Goal: Task Accomplishment & Management: Manage account settings

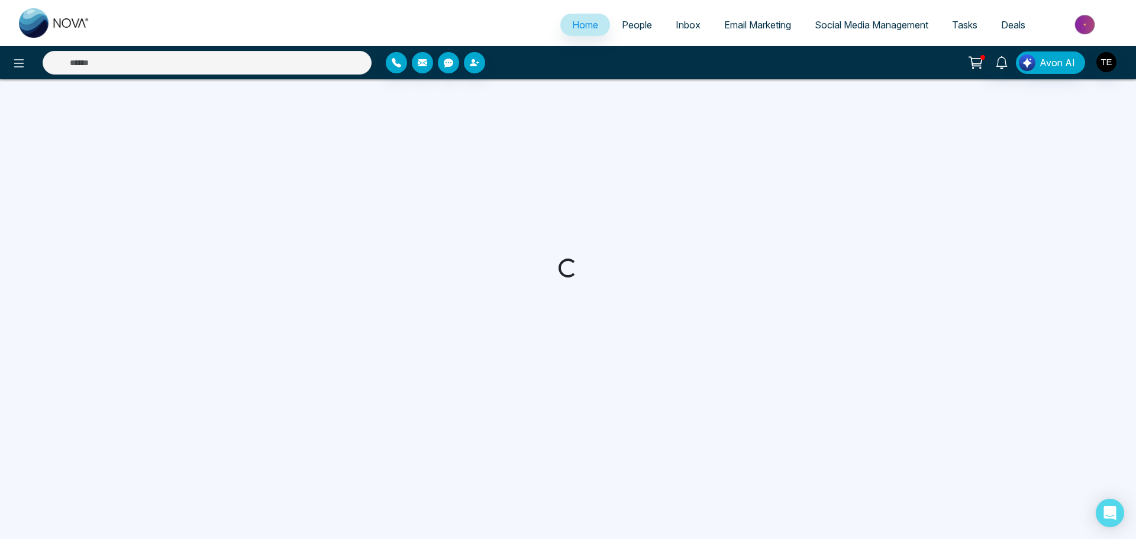
select select "*"
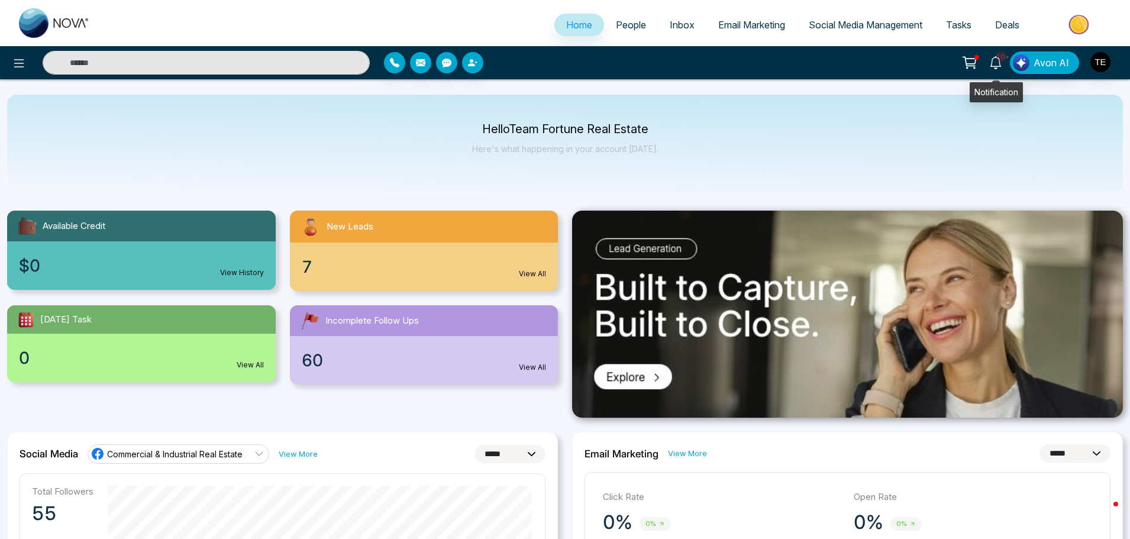
click at [995, 61] on icon at bounding box center [995, 62] width 13 height 13
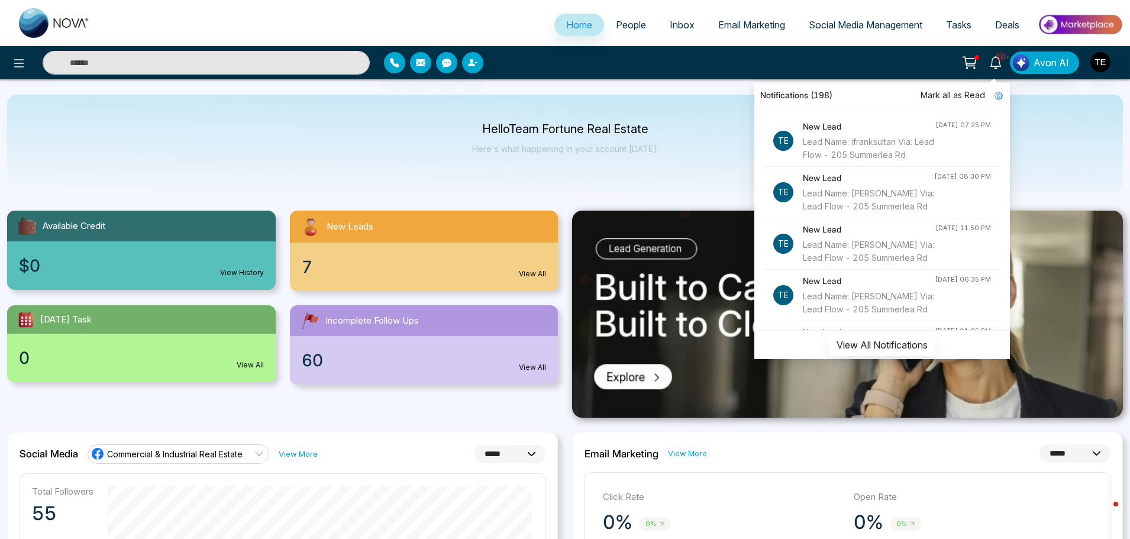
click at [854, 140] on div "Lead Name: ifranksultan Via: Lead Flow - 205 Summerlea Rd" at bounding box center [869, 148] width 132 height 26
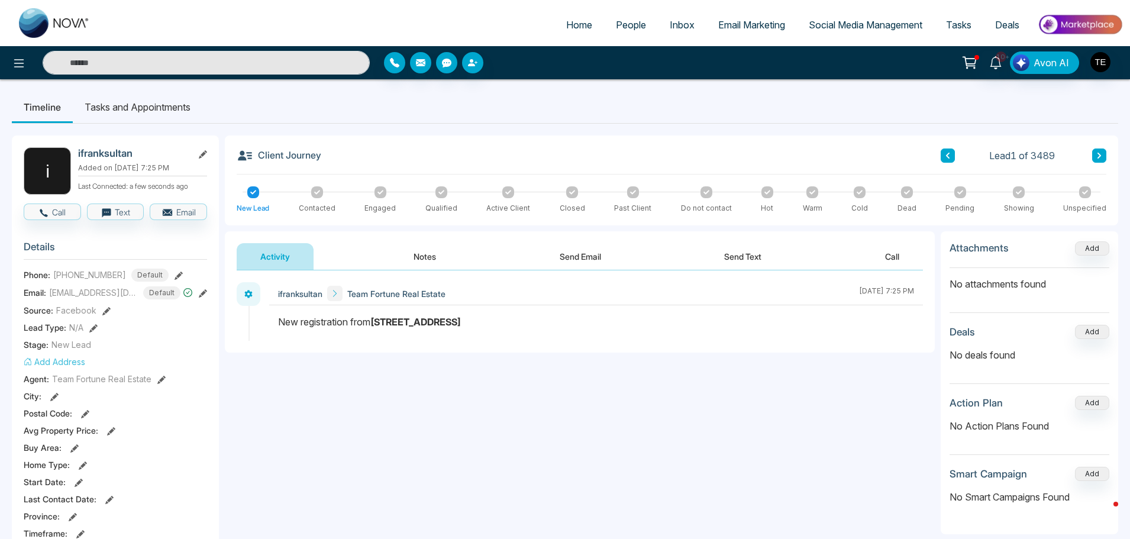
click at [421, 257] on button "Notes" at bounding box center [425, 256] width 70 height 27
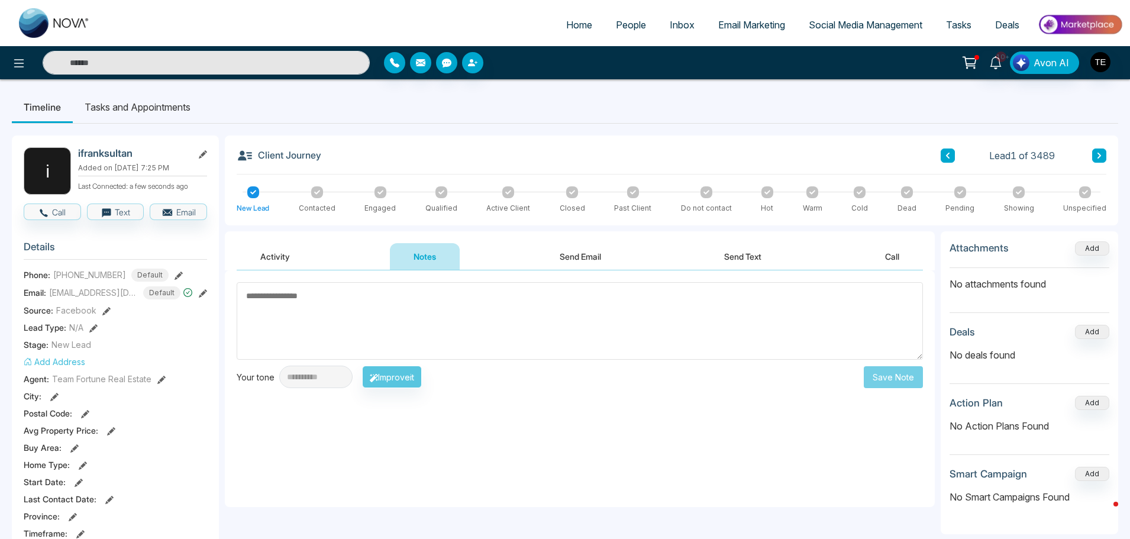
click at [568, 255] on button "Send Email" at bounding box center [580, 256] width 89 height 27
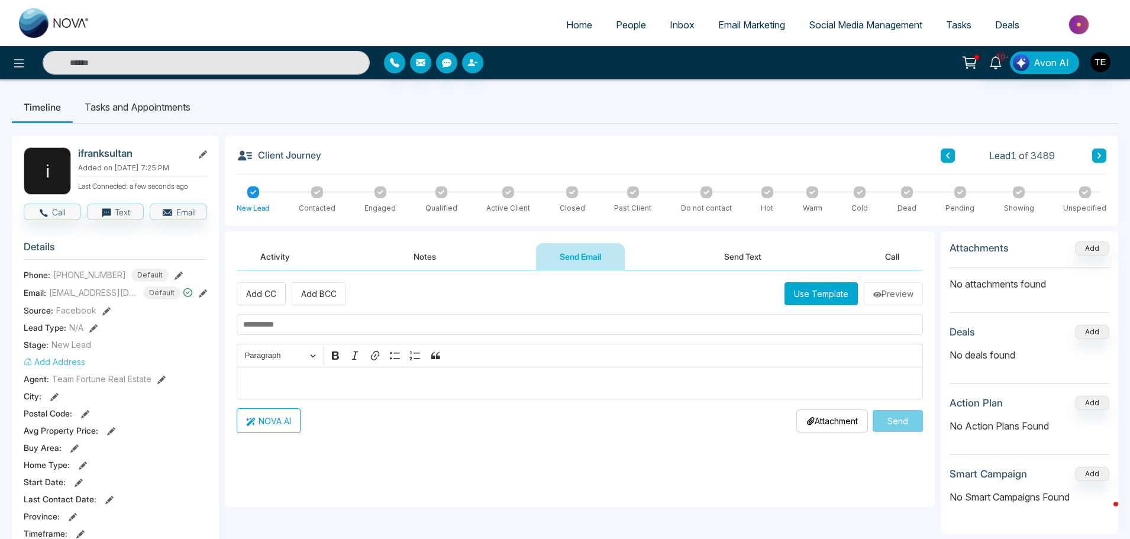
click at [249, 203] on div "New Lead" at bounding box center [253, 208] width 33 height 11
click at [618, 25] on span "People" at bounding box center [631, 25] width 30 height 12
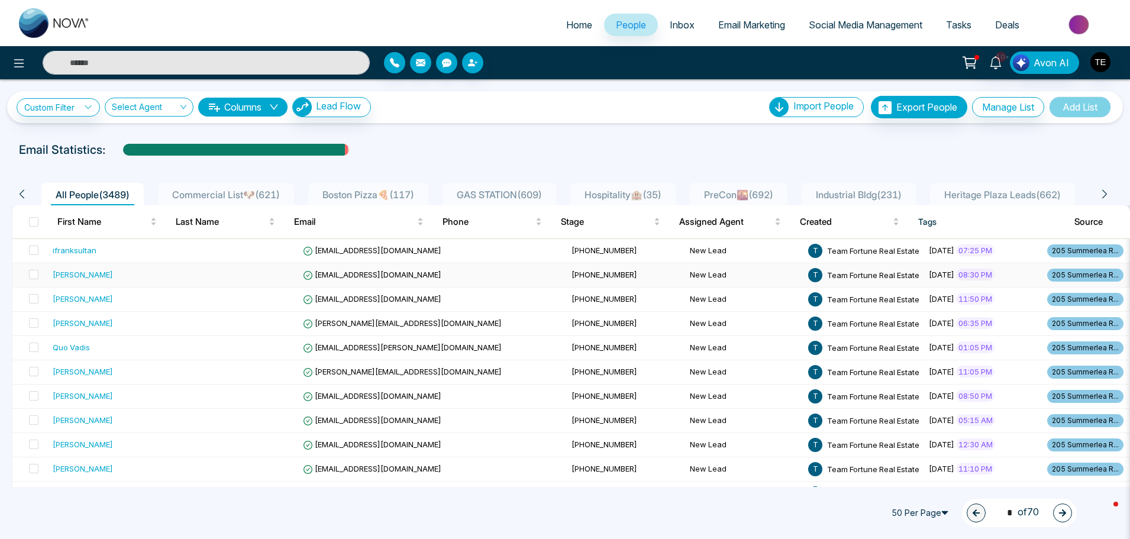
click at [383, 273] on span "[EMAIL_ADDRESS][DOMAIN_NAME]" at bounding box center [372, 274] width 138 height 9
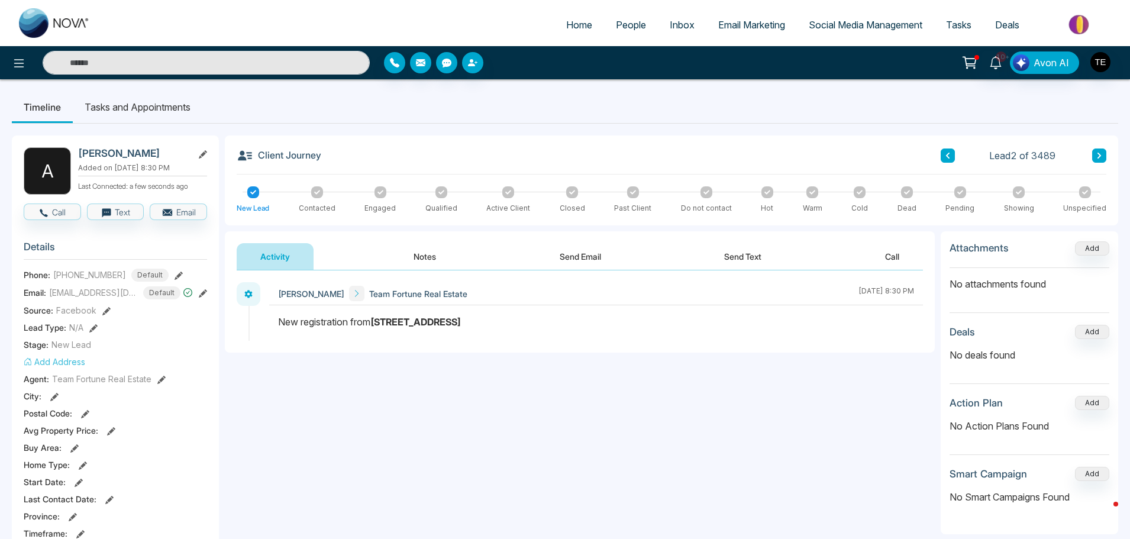
click at [431, 255] on button "Notes" at bounding box center [425, 256] width 70 height 27
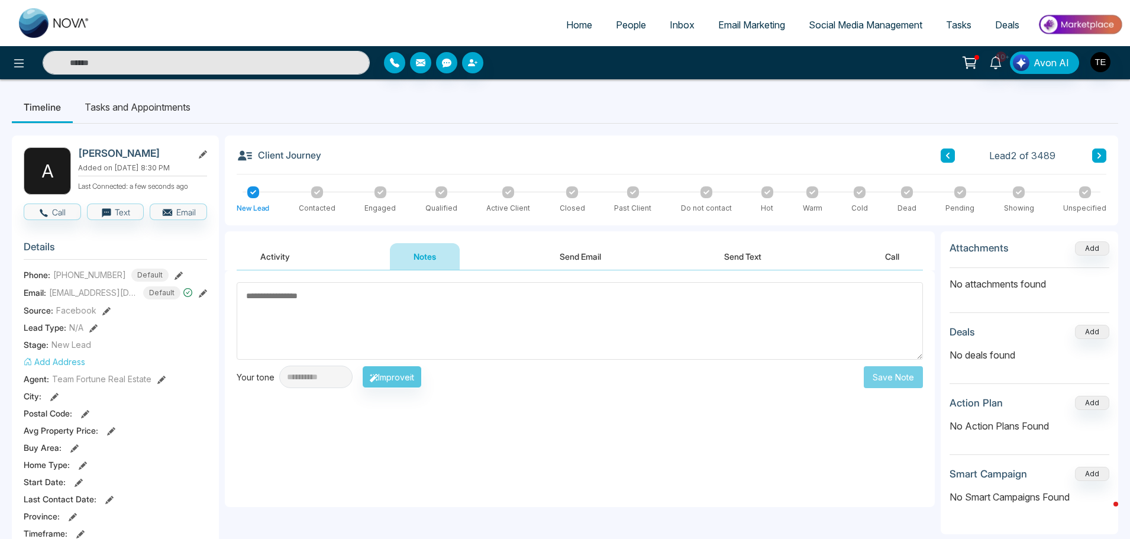
click at [305, 309] on textarea at bounding box center [580, 320] width 686 height 77
type textarea "*"
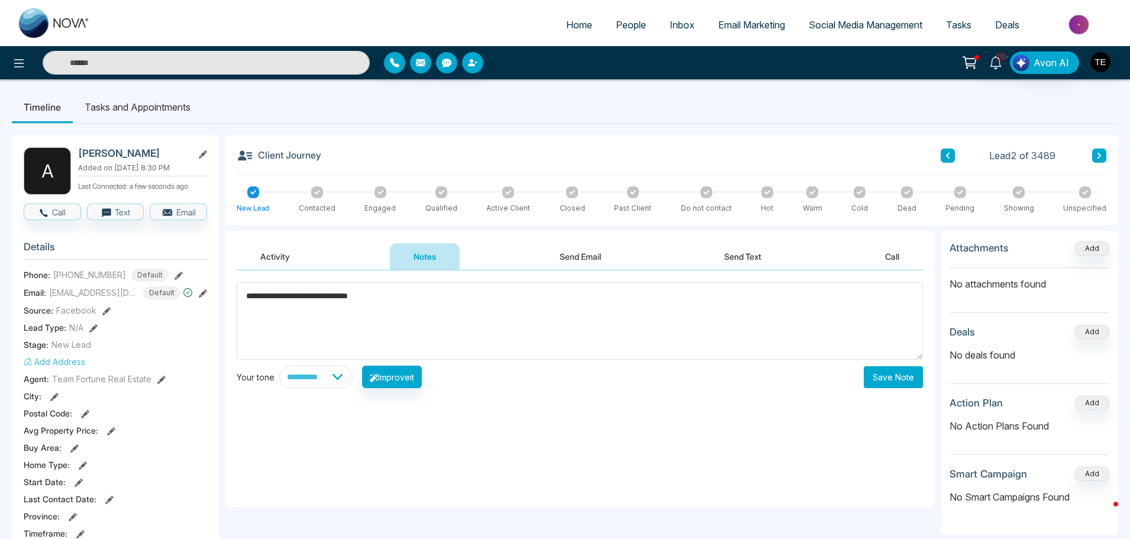
type textarea "**********"
click at [882, 371] on button "Save Note" at bounding box center [893, 377] width 59 height 22
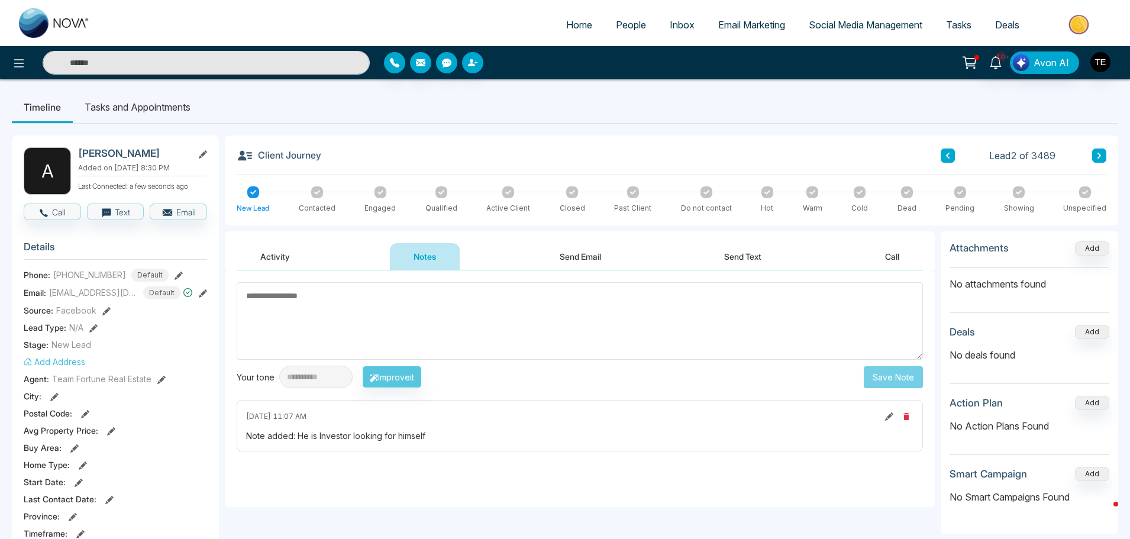
click at [1101, 156] on icon at bounding box center [1099, 155] width 6 height 7
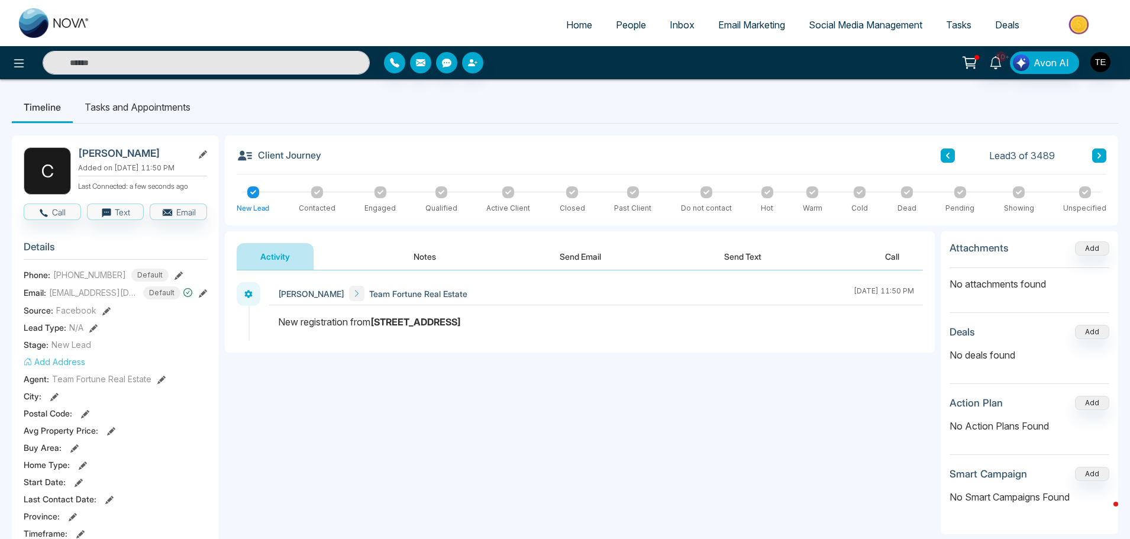
click at [1098, 157] on icon at bounding box center [1099, 156] width 4 height 6
click at [943, 156] on button at bounding box center [947, 155] width 14 height 14
drag, startPoint x: 426, startPoint y: 254, endPoint x: 419, endPoint y: 259, distance: 8.0
click at [426, 254] on button "Notes" at bounding box center [425, 256] width 70 height 27
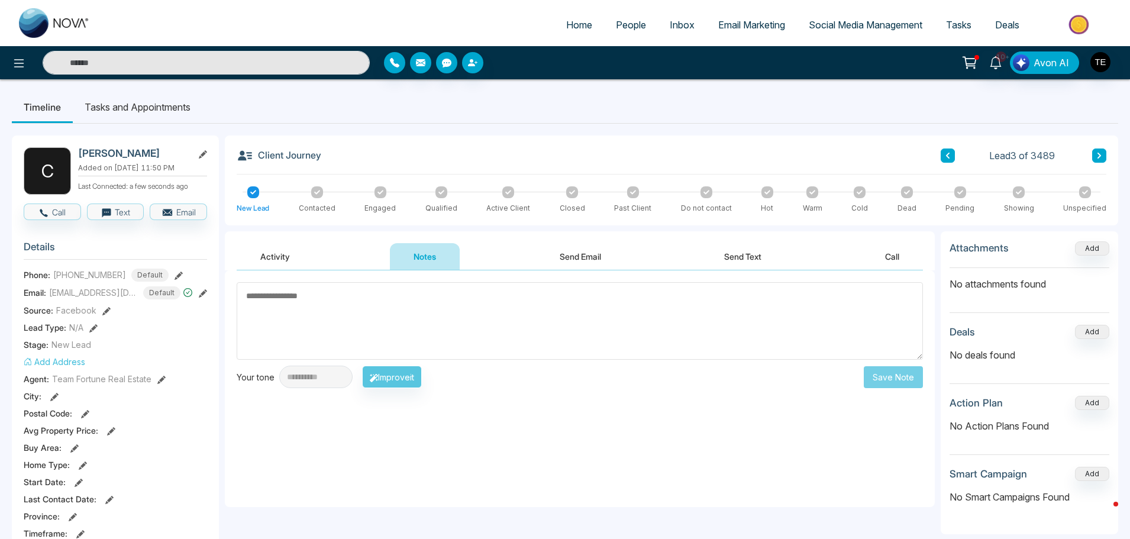
click at [273, 305] on textarea at bounding box center [580, 320] width 686 height 77
type textarea "**********"
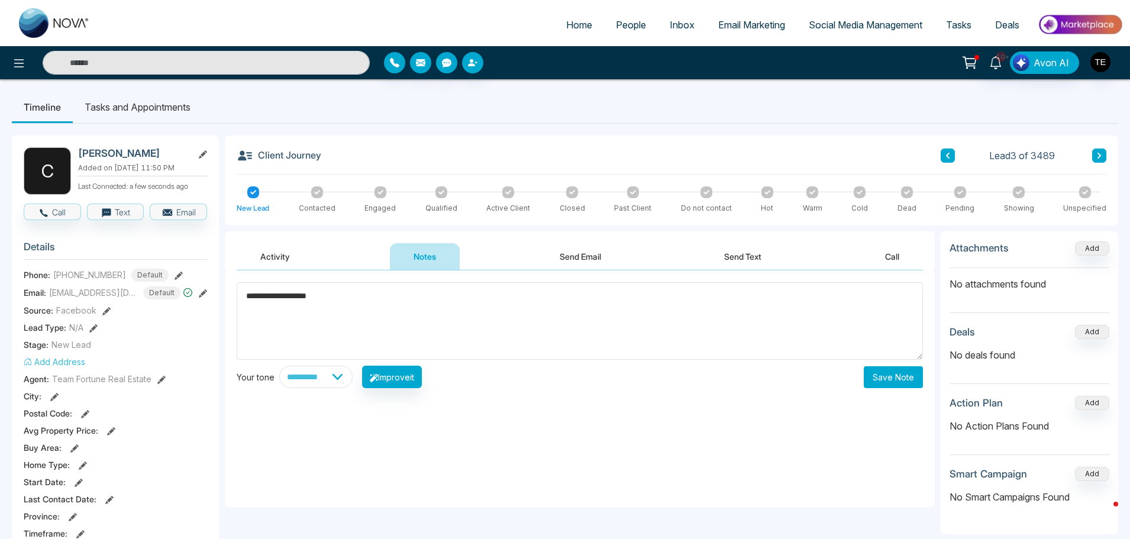
click at [891, 372] on button "Save Note" at bounding box center [893, 377] width 59 height 22
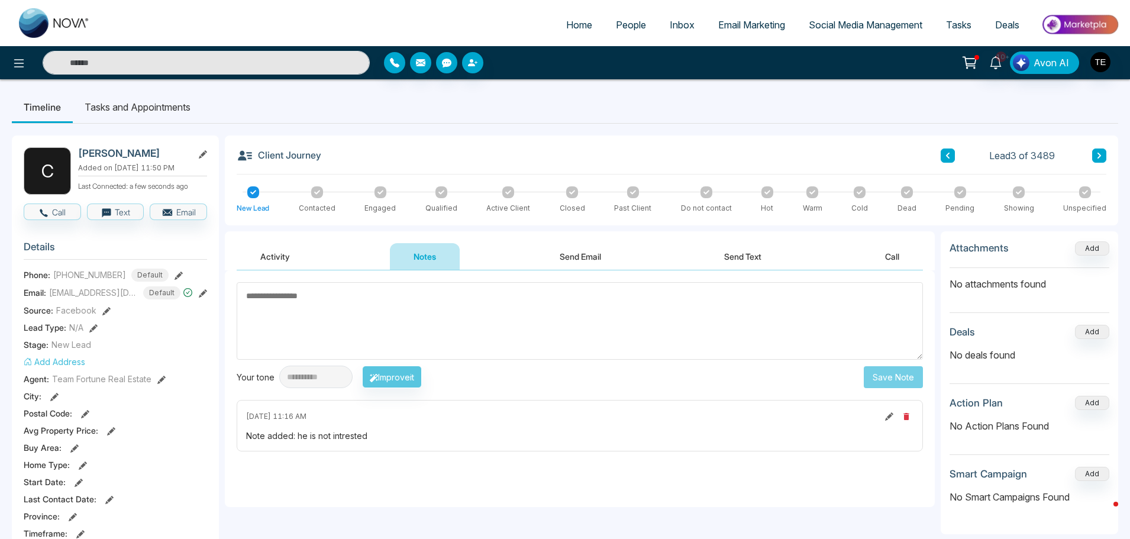
click at [1101, 156] on icon at bounding box center [1099, 156] width 4 height 6
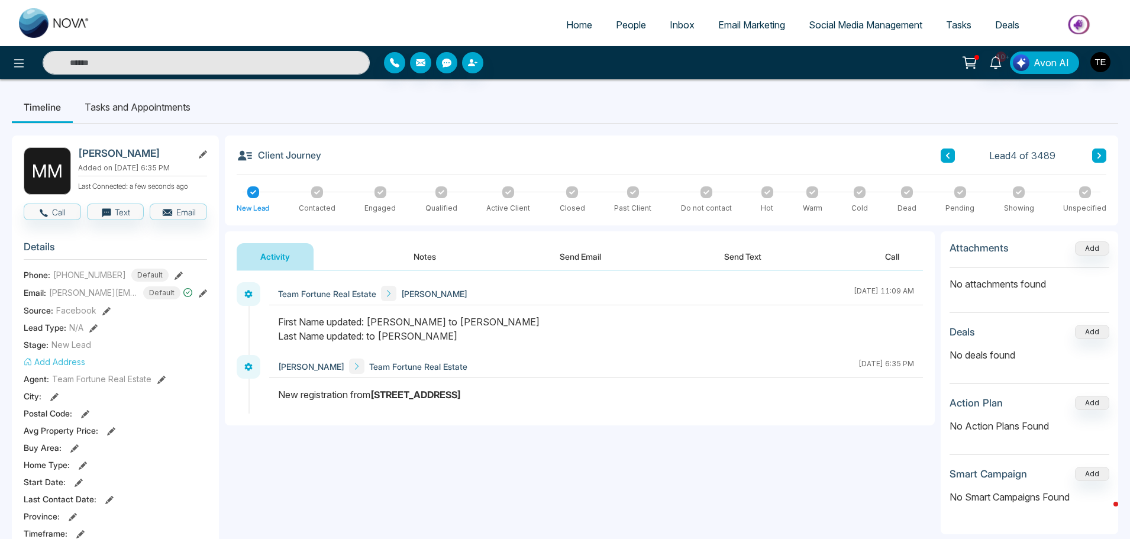
click at [1099, 157] on icon at bounding box center [1099, 155] width 6 height 7
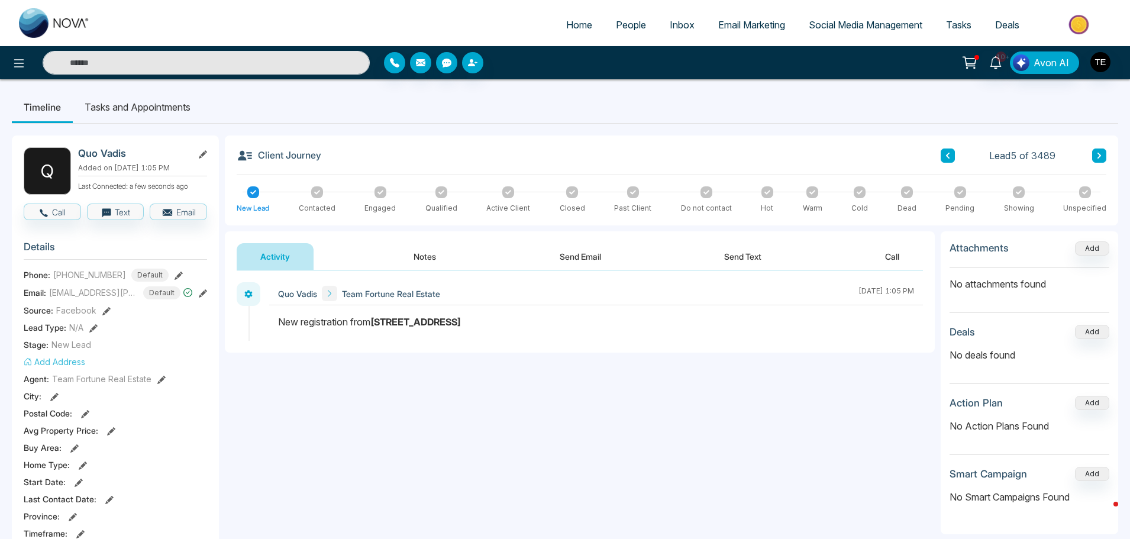
click at [1098, 157] on icon at bounding box center [1099, 156] width 4 height 6
click at [1099, 155] on icon at bounding box center [1099, 156] width 4 height 6
click at [1091, 153] on div "Lead 7 of 3489" at bounding box center [1023, 155] width 166 height 14
click at [1097, 155] on icon at bounding box center [1099, 155] width 6 height 7
click at [1100, 151] on button at bounding box center [1099, 155] width 14 height 14
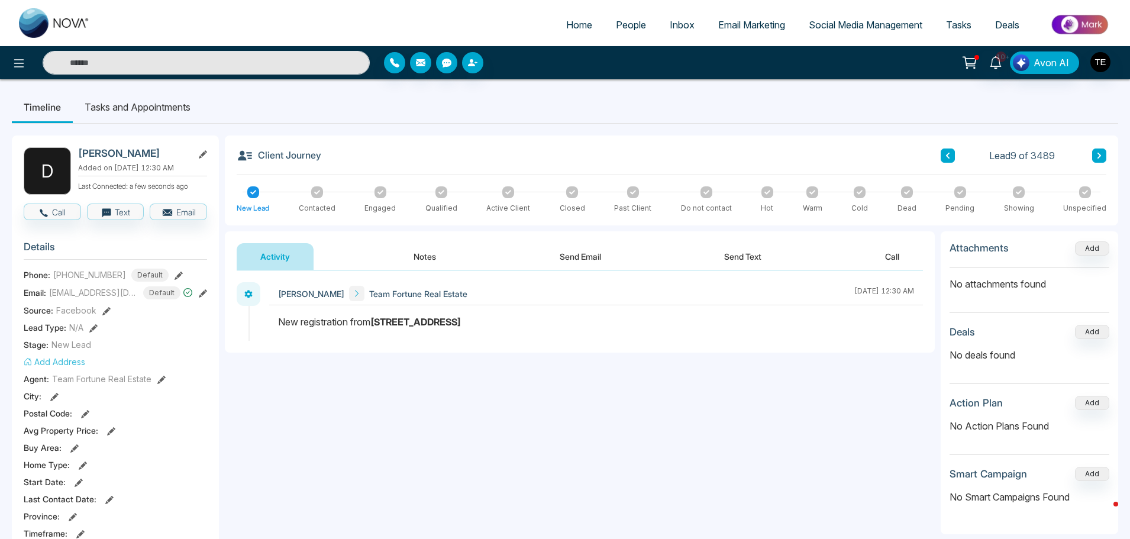
click at [419, 260] on button "Notes" at bounding box center [425, 256] width 70 height 27
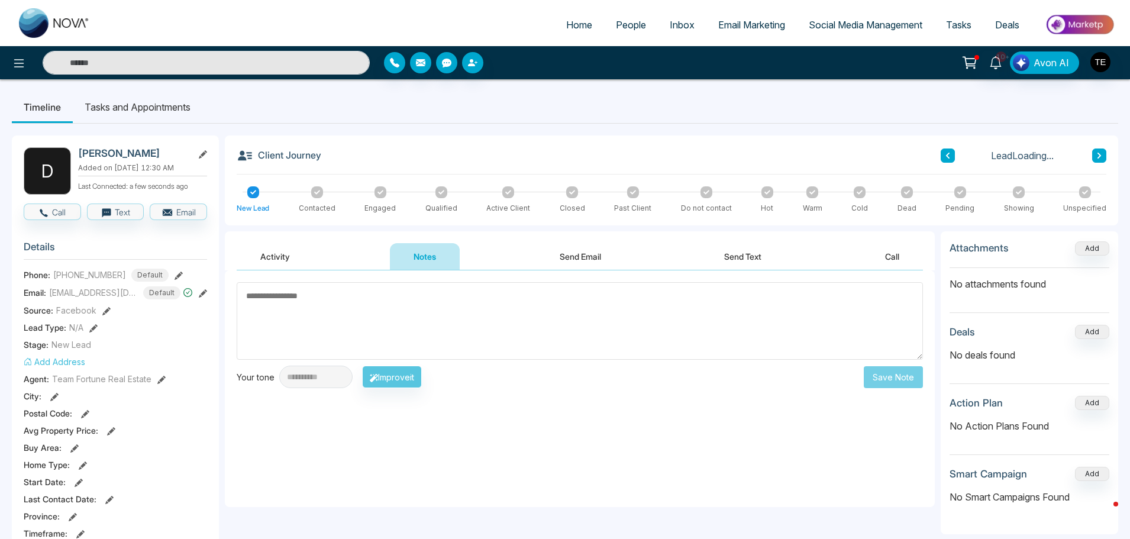
click at [285, 300] on textarea at bounding box center [580, 320] width 686 height 77
type textarea "*"
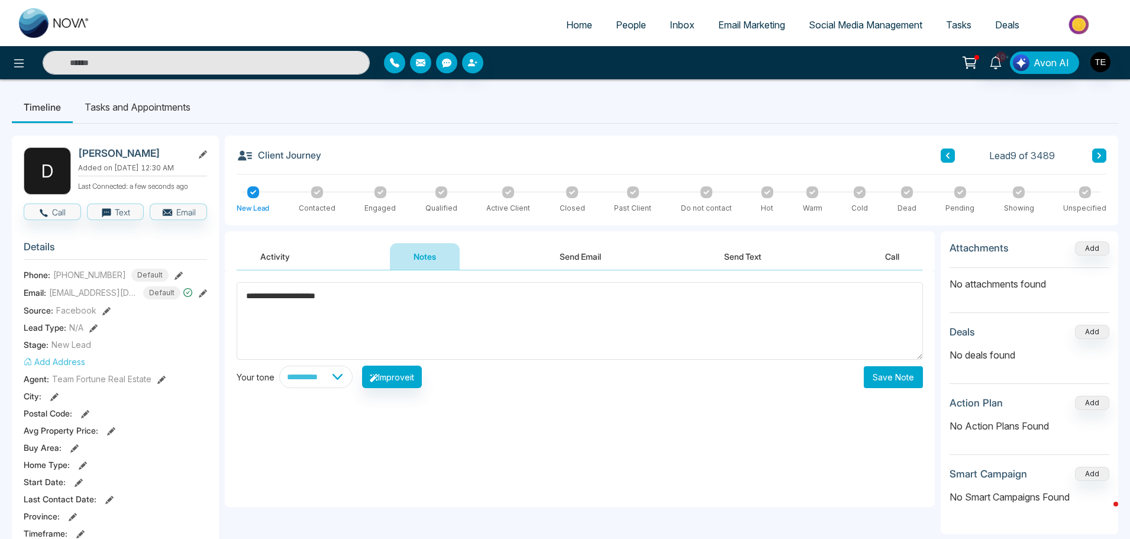
type textarea "**********"
click at [888, 379] on button "Save Note" at bounding box center [893, 377] width 59 height 22
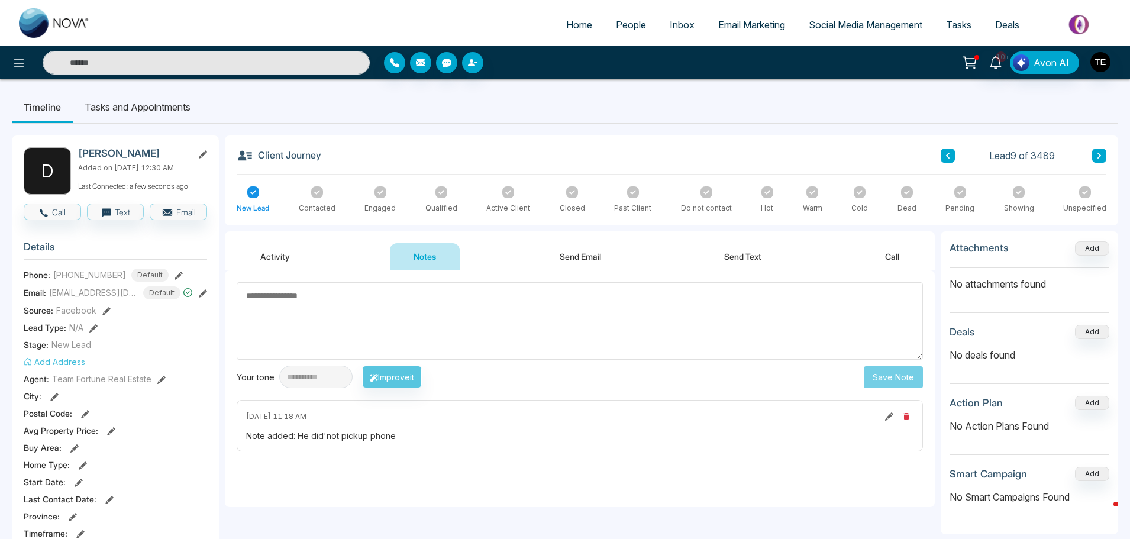
click at [1097, 158] on icon at bounding box center [1099, 156] width 4 height 6
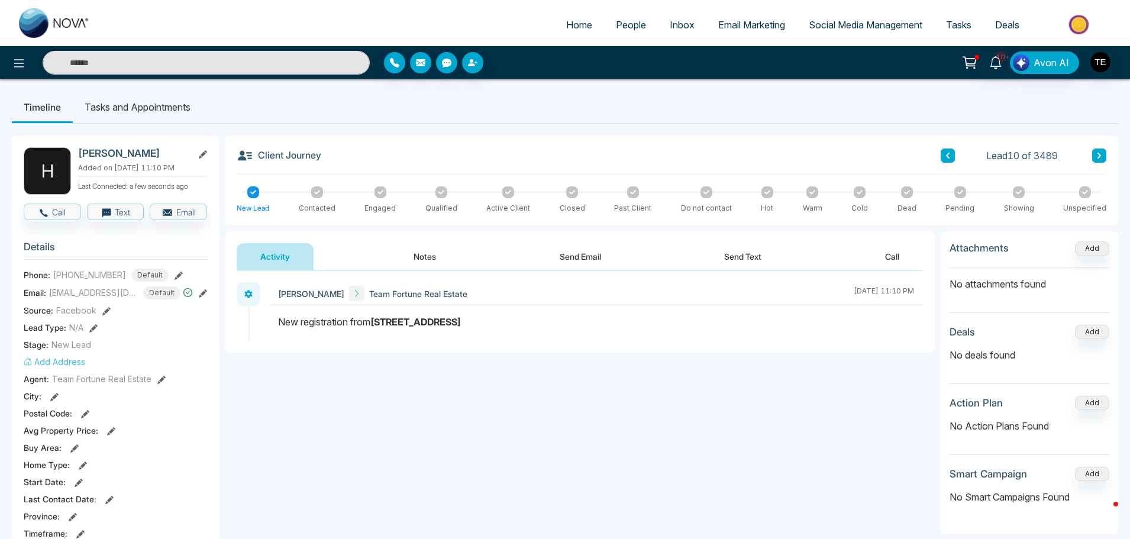
click at [426, 255] on button "Notes" at bounding box center [425, 256] width 70 height 27
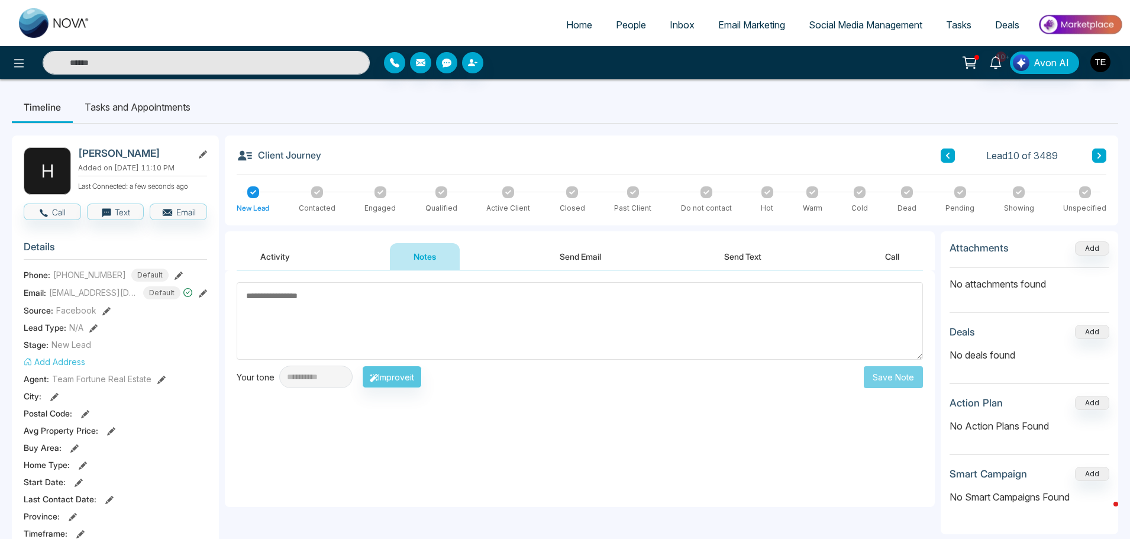
click at [266, 312] on textarea at bounding box center [580, 320] width 686 height 77
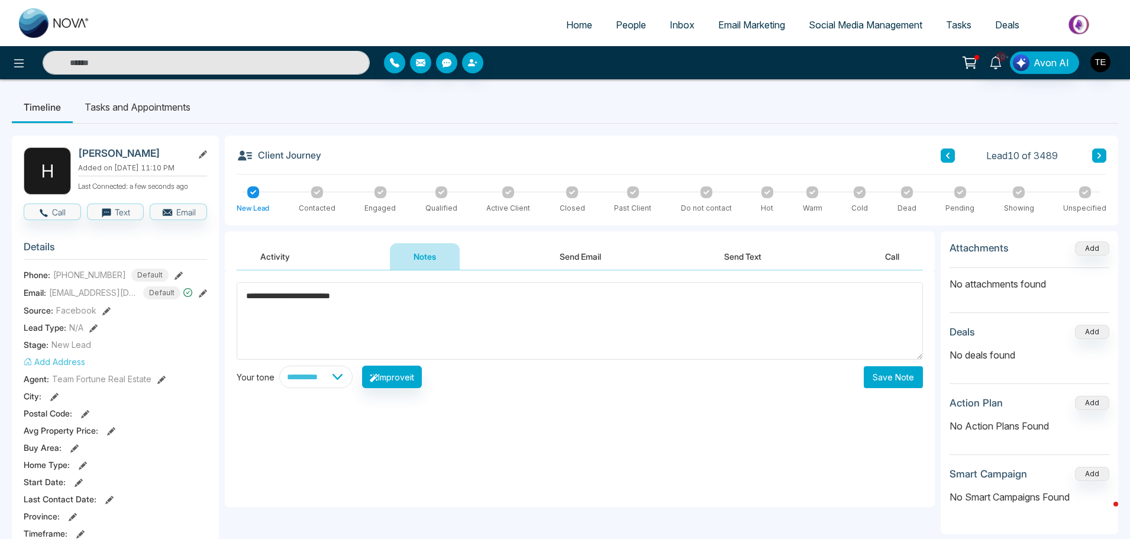
type textarea "**********"
click at [881, 379] on button "Save Note" at bounding box center [893, 377] width 59 height 22
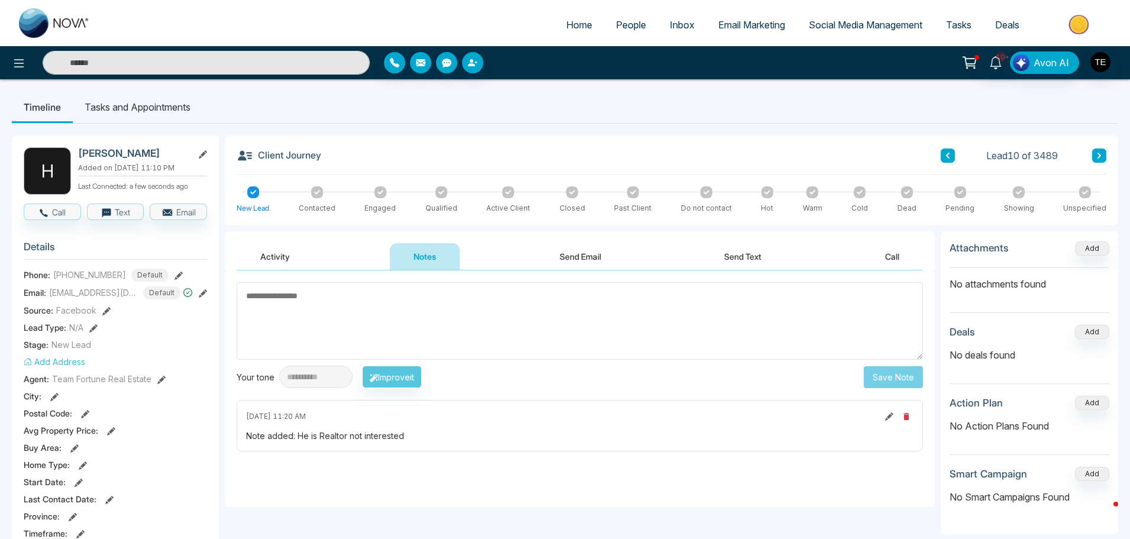
click at [1096, 154] on icon at bounding box center [1099, 155] width 6 height 7
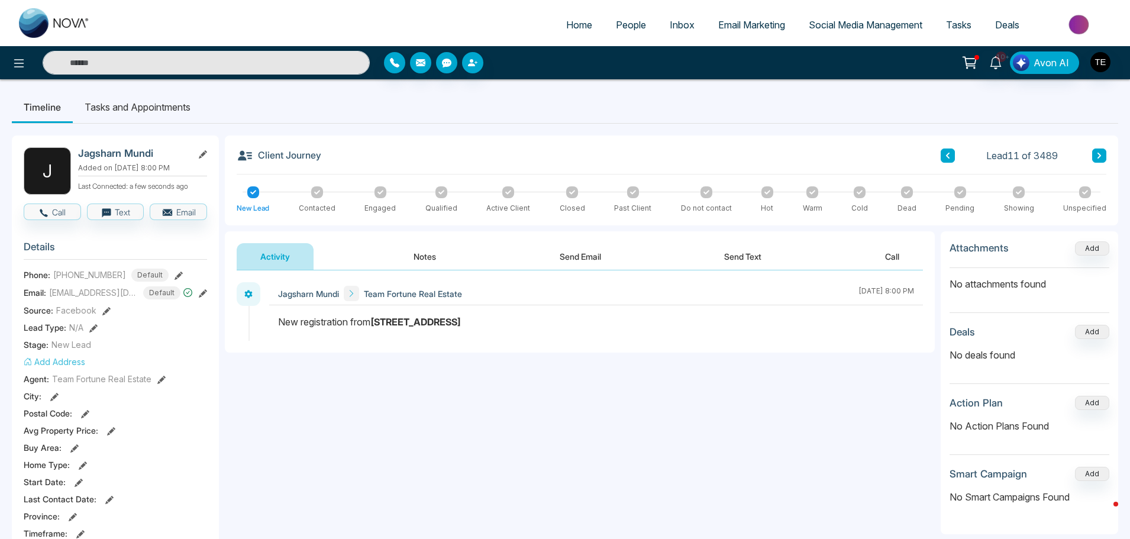
click at [423, 254] on button "Notes" at bounding box center [425, 256] width 70 height 27
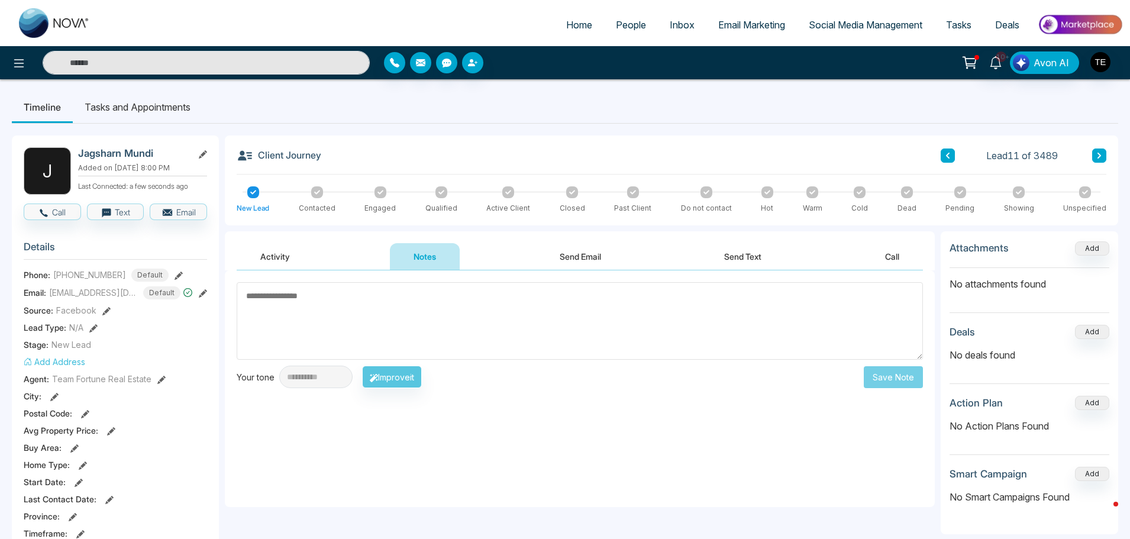
click at [201, 293] on icon at bounding box center [203, 293] width 8 height 8
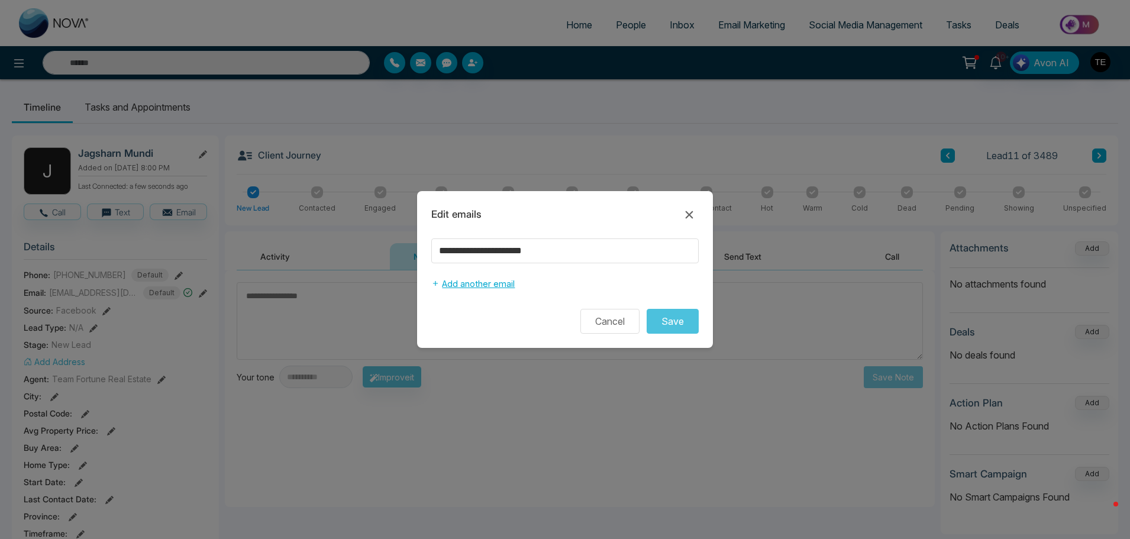
click at [477, 284] on button "Add another email" at bounding box center [472, 284] width 83 height 22
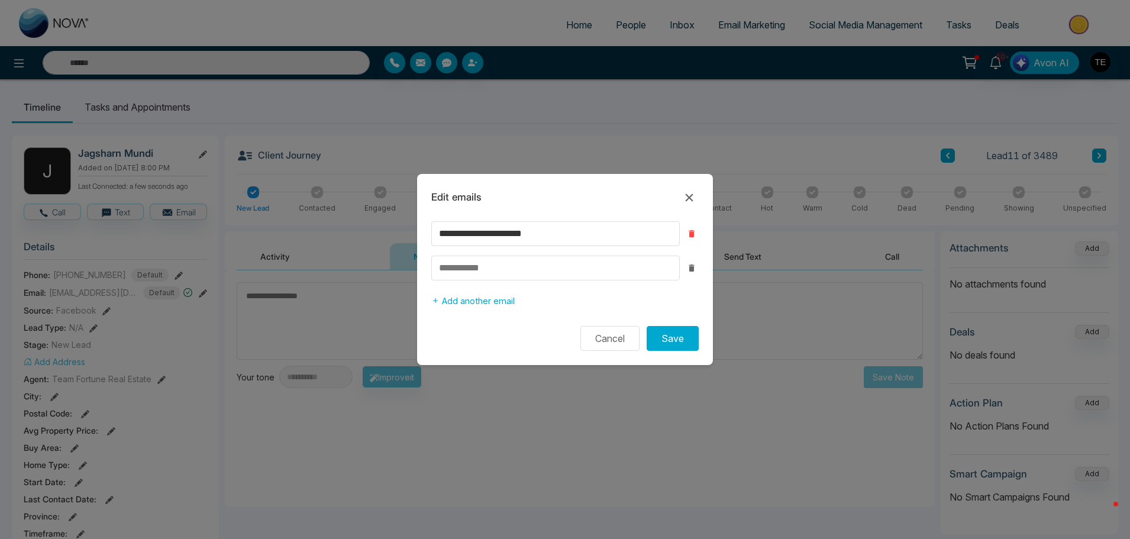
click at [691, 234] on icon "button" at bounding box center [690, 233] width 5 height 7
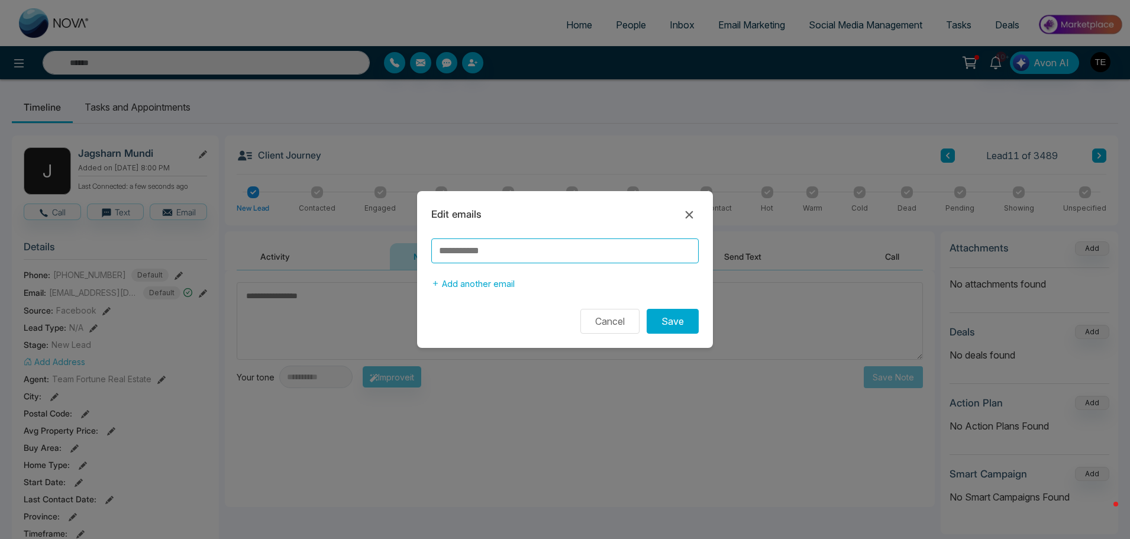
click at [496, 253] on input at bounding box center [564, 250] width 267 height 25
type input "**********"
click at [681, 325] on button "Save" at bounding box center [672, 321] width 52 height 25
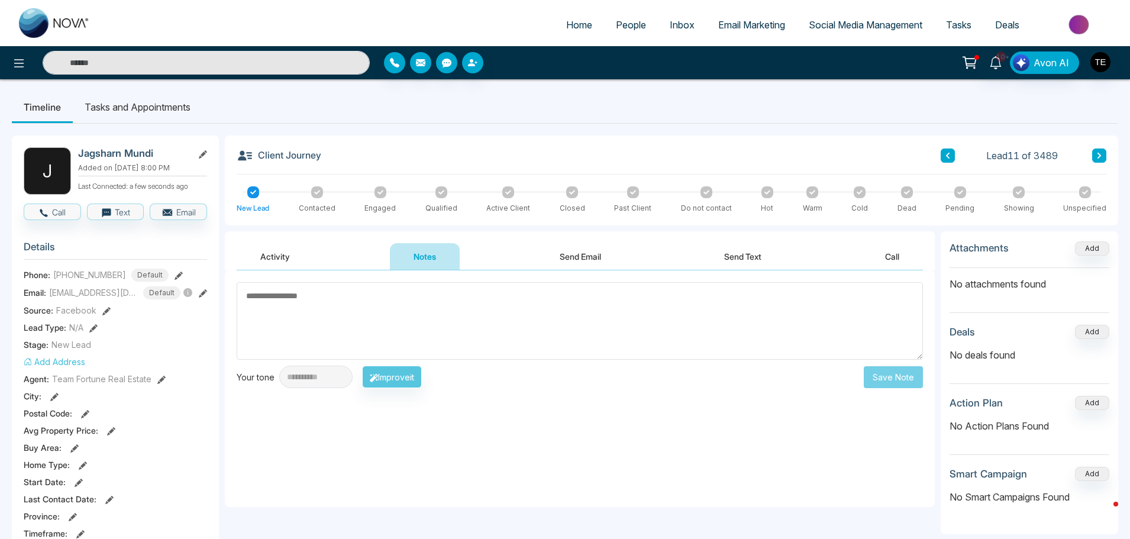
click at [318, 308] on textarea at bounding box center [580, 320] width 686 height 77
type textarea "**********"
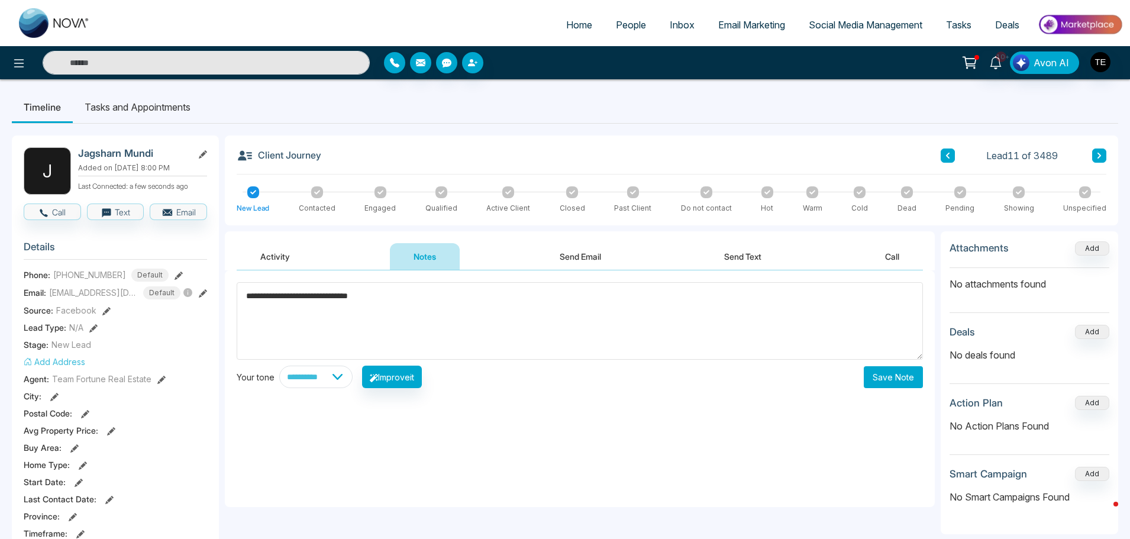
click at [901, 377] on button "Save Note" at bounding box center [893, 377] width 59 height 22
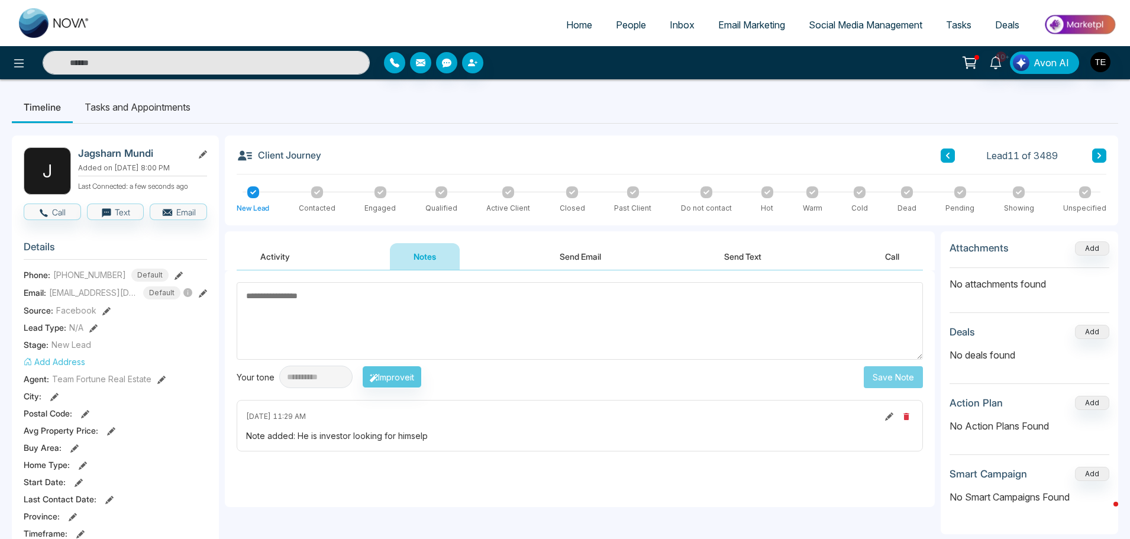
click at [414, 376] on div "**********" at bounding box center [329, 377] width 185 height 22
click at [422, 377] on div "**********" at bounding box center [329, 377] width 185 height 22
click at [403, 251] on button "Notes" at bounding box center [425, 256] width 70 height 27
click at [413, 381] on div "**********" at bounding box center [329, 377] width 185 height 22
click at [397, 254] on button "Notes" at bounding box center [425, 256] width 70 height 27
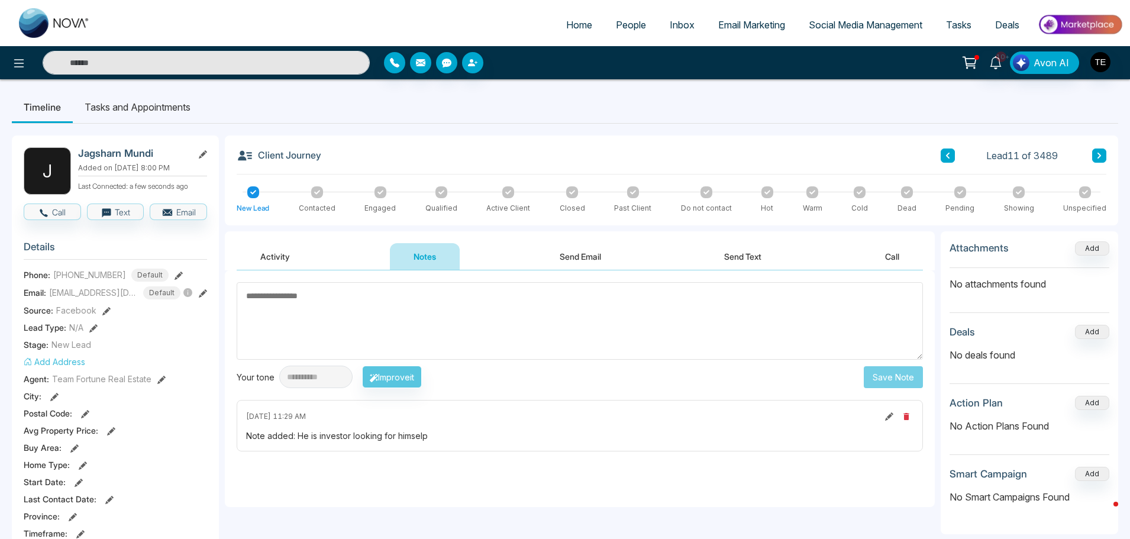
click at [281, 306] on textarea at bounding box center [580, 320] width 686 height 77
click at [754, 256] on button "Send Text" at bounding box center [742, 256] width 85 height 27
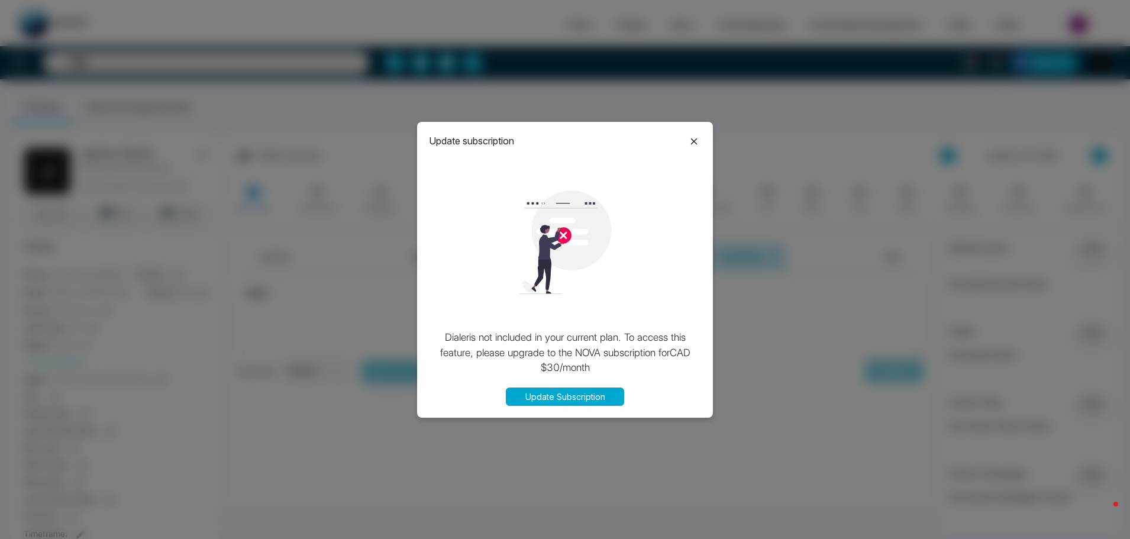
click at [693, 144] on icon at bounding box center [694, 141] width 14 height 14
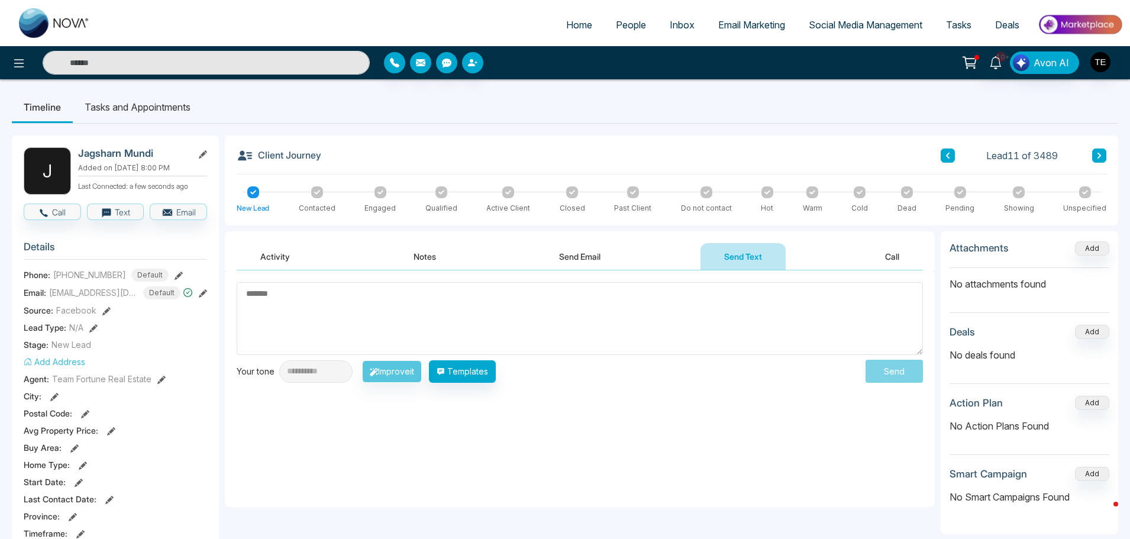
click at [400, 371] on div "**********" at bounding box center [329, 371] width 185 height 22
click at [386, 370] on div "**********" at bounding box center [329, 371] width 185 height 22
click at [387, 370] on div "**********" at bounding box center [329, 371] width 185 height 22
click at [421, 257] on button "Notes" at bounding box center [425, 256] width 70 height 27
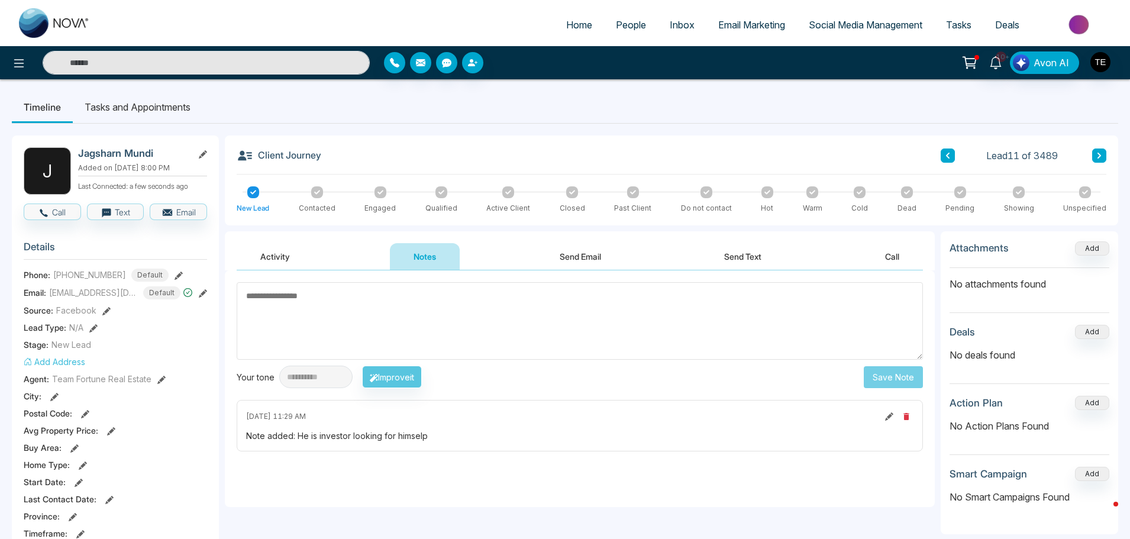
click at [302, 434] on div "Note added: He is investor looking for himselp" at bounding box center [579, 435] width 667 height 12
click at [884, 415] on button at bounding box center [888, 416] width 13 height 13
type textarea "**********"
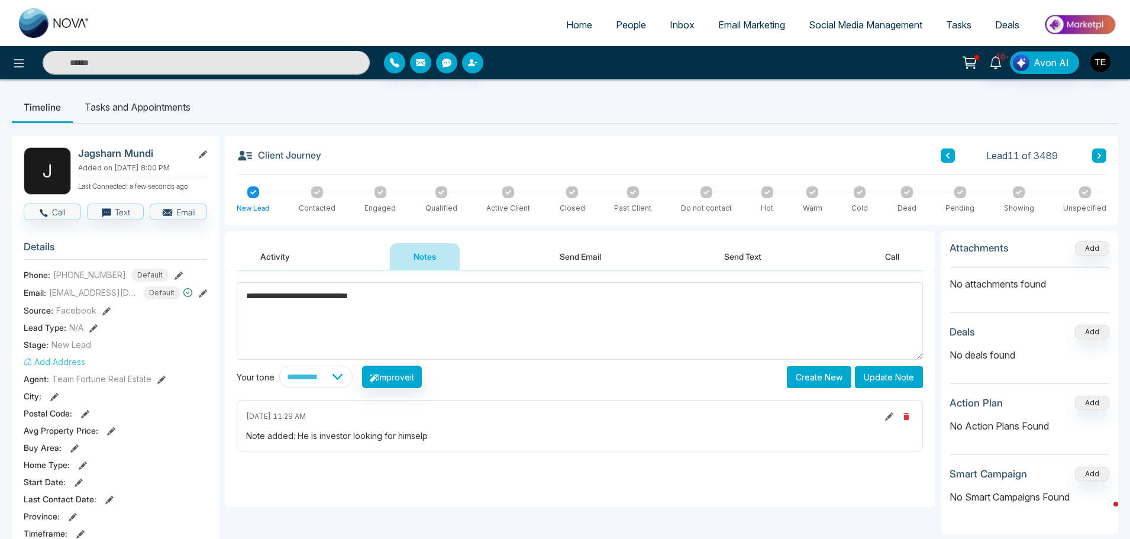
click at [885, 374] on button "Update Note" at bounding box center [889, 377] width 68 height 22
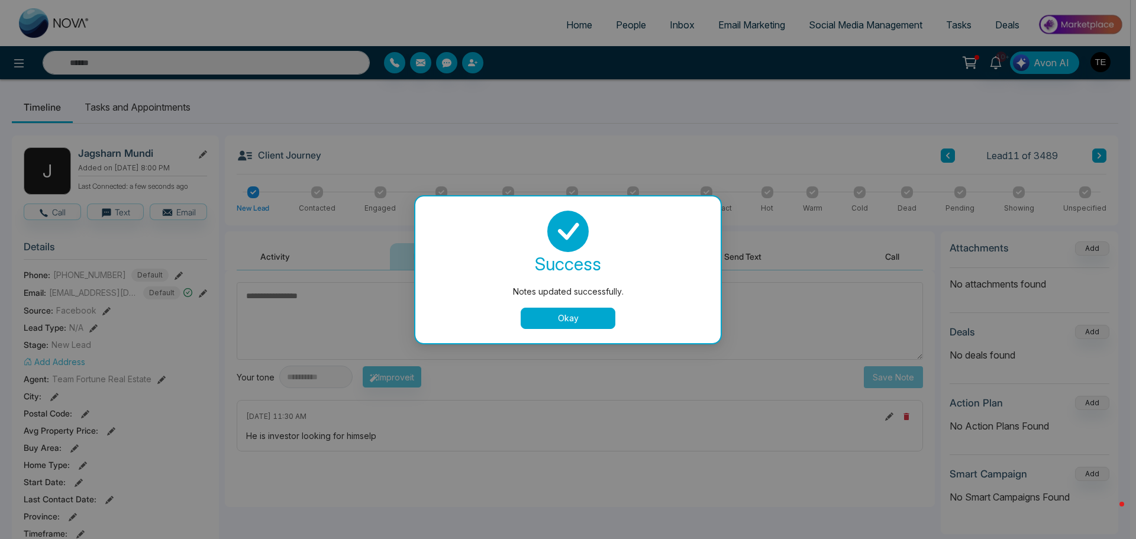
click at [801, 297] on div "Notes updated successfully. success Notes updated successfully. Okay" at bounding box center [568, 269] width 1136 height 539
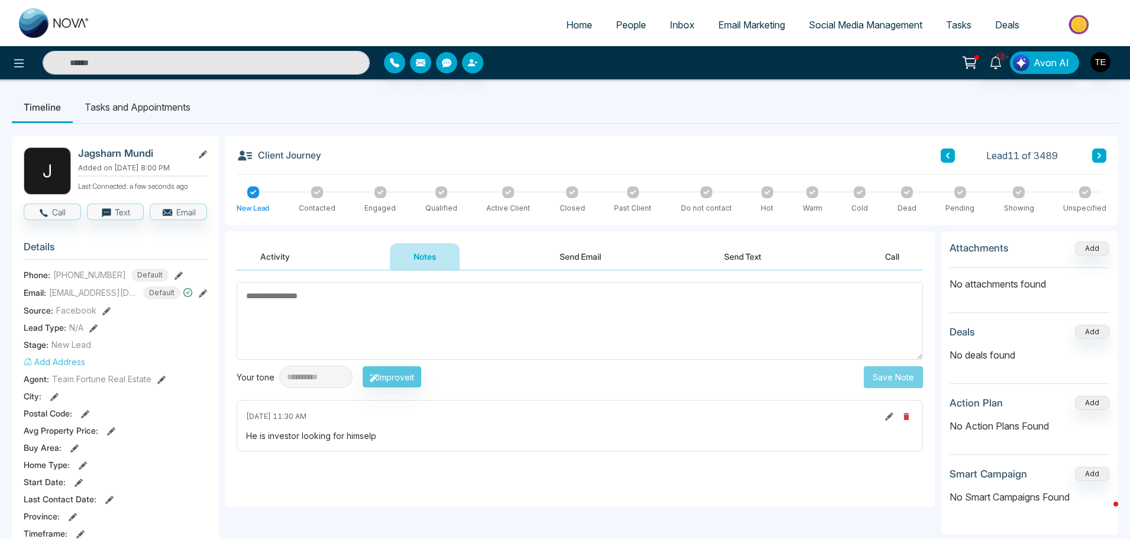
click at [1097, 154] on icon at bounding box center [1099, 155] width 6 height 7
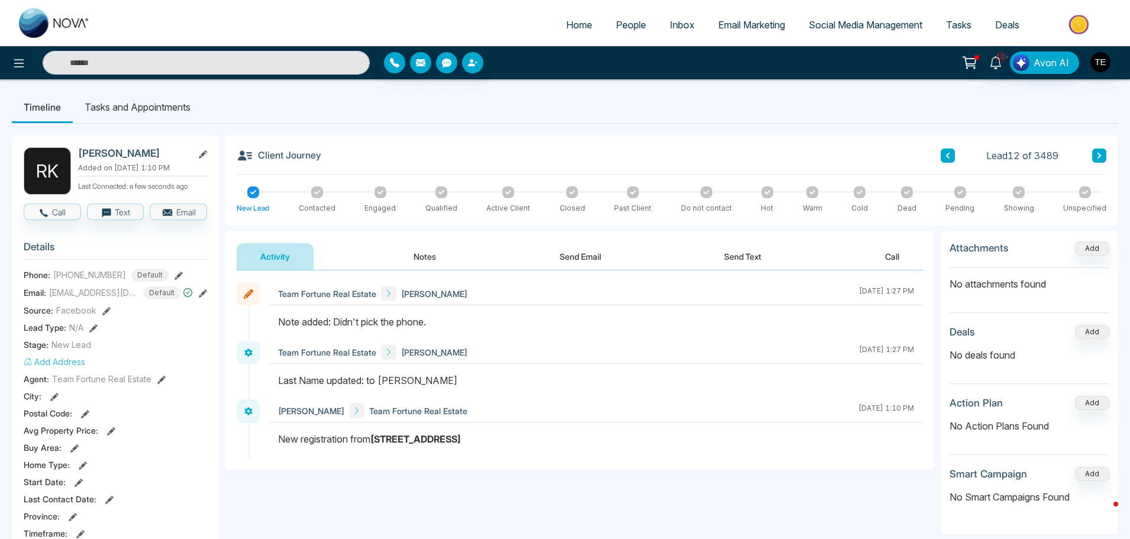
click at [1098, 155] on icon at bounding box center [1099, 155] width 6 height 7
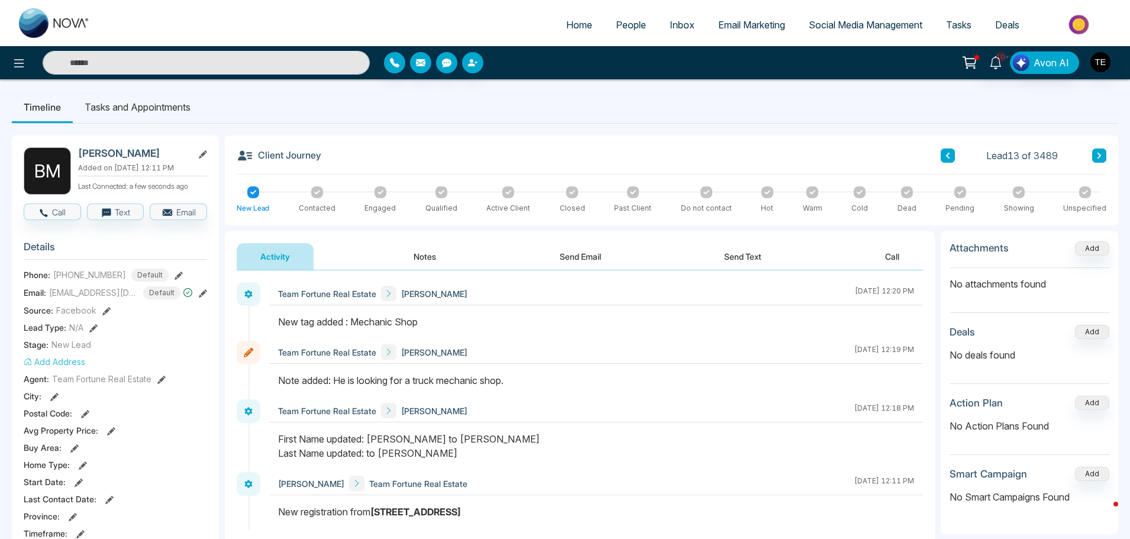
click at [946, 159] on button at bounding box center [947, 155] width 14 height 14
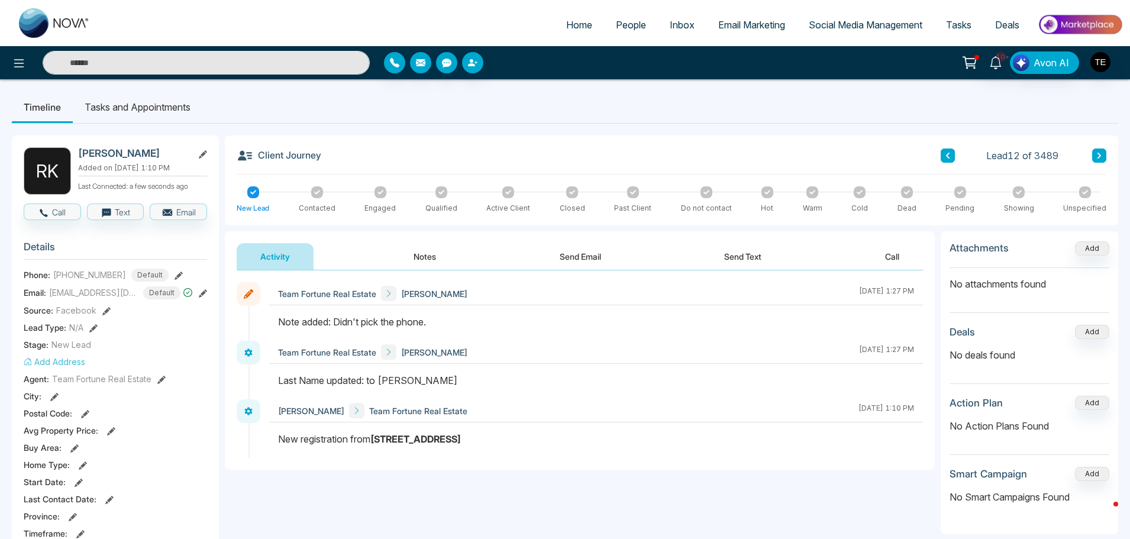
click at [947, 159] on button at bounding box center [947, 155] width 14 height 14
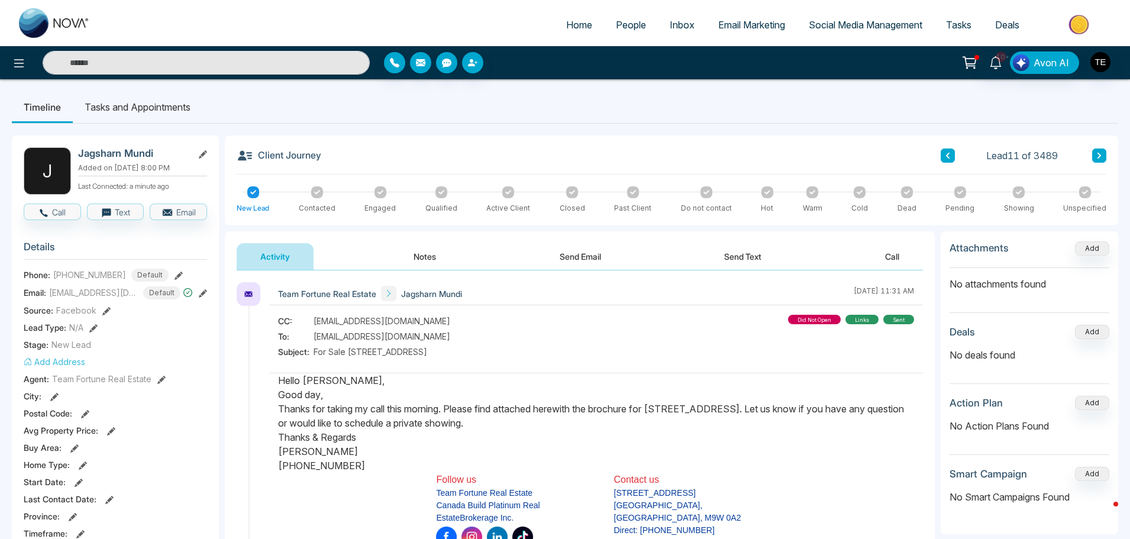
click at [948, 156] on icon at bounding box center [948, 155] width 6 height 7
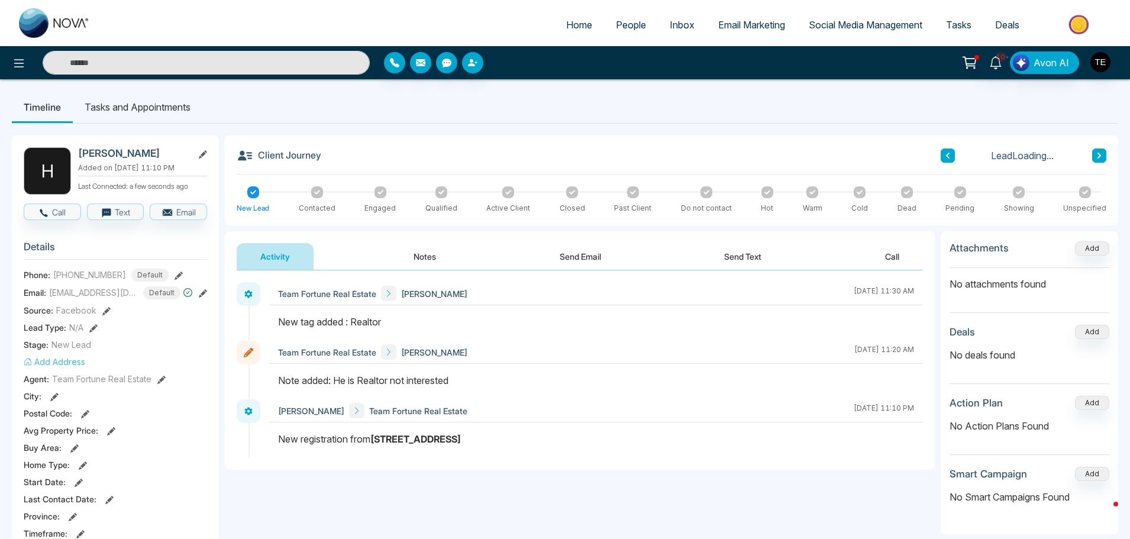
click at [949, 156] on icon at bounding box center [948, 155] width 6 height 7
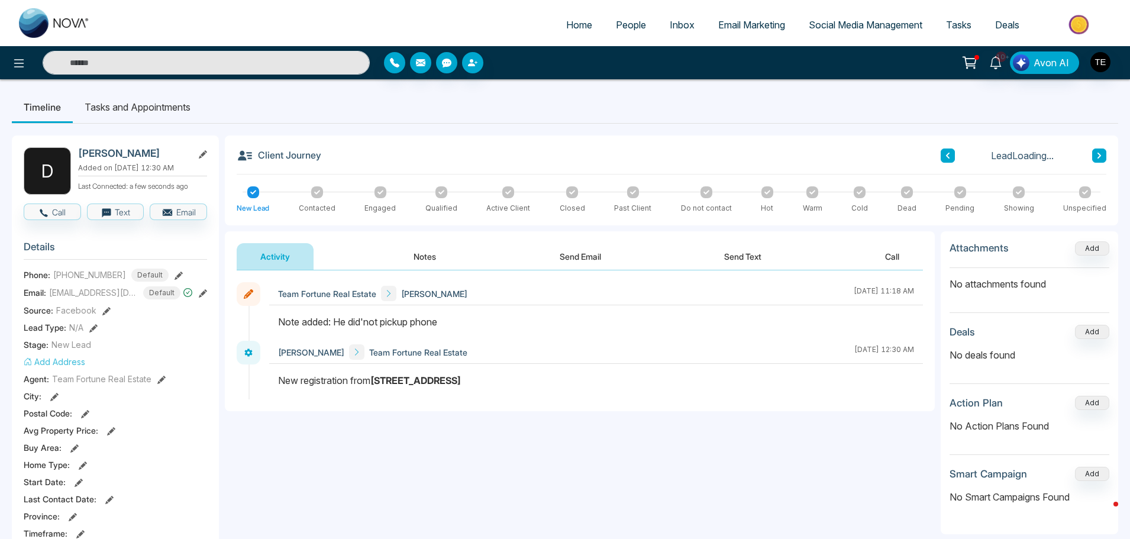
click at [949, 156] on icon at bounding box center [948, 155] width 6 height 7
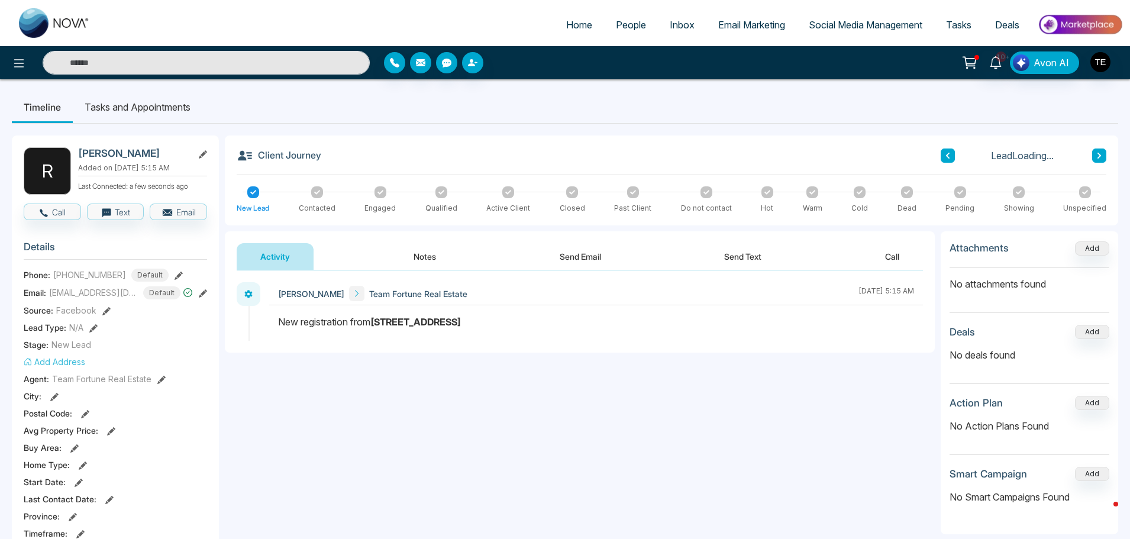
click at [949, 156] on icon at bounding box center [948, 155] width 6 height 7
click at [950, 157] on icon at bounding box center [948, 155] width 6 height 7
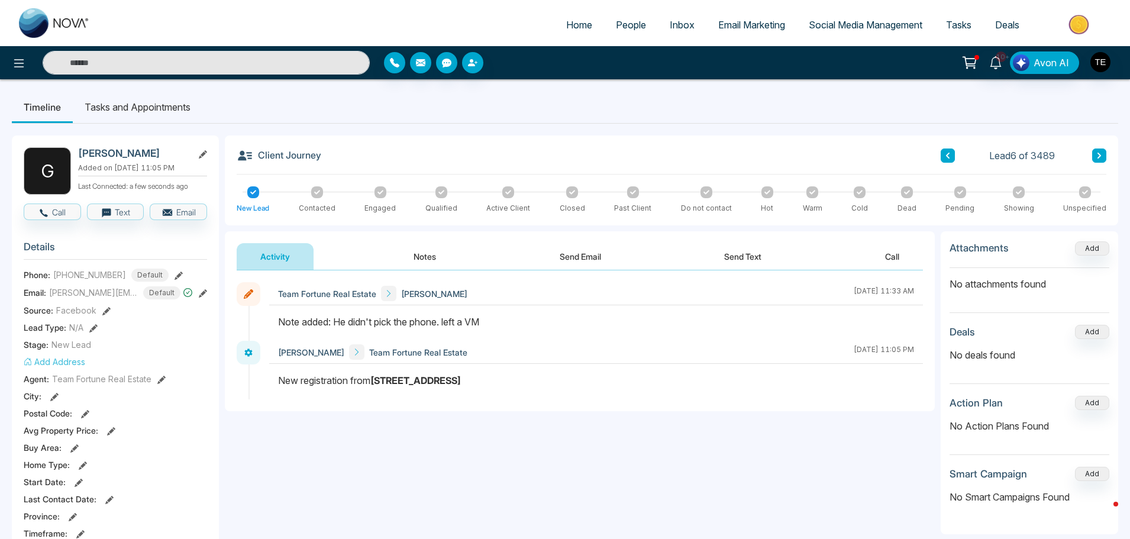
click at [1099, 154] on icon at bounding box center [1099, 156] width 4 height 6
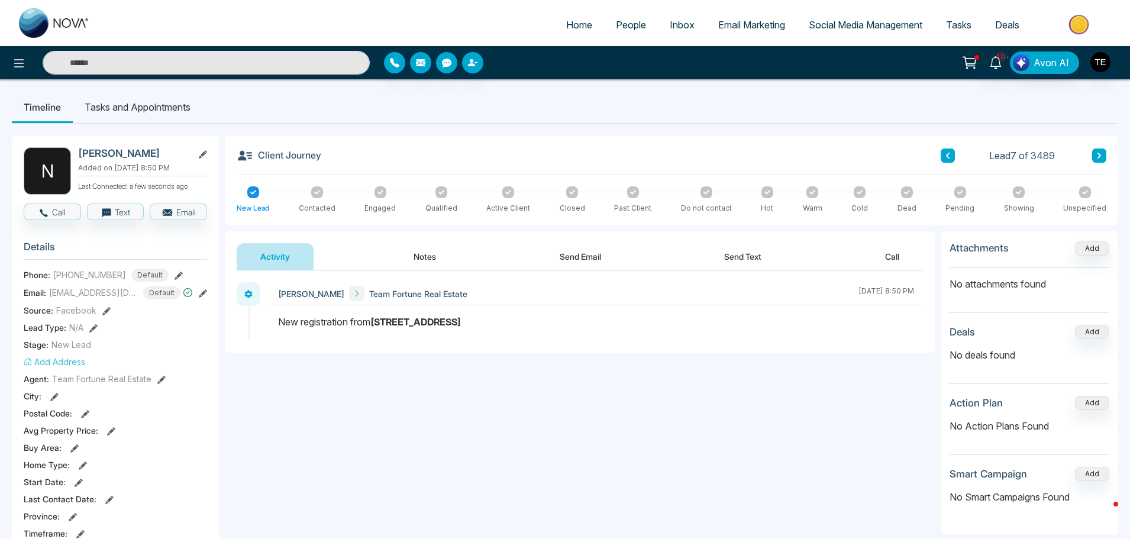
click at [947, 151] on button at bounding box center [947, 155] width 14 height 14
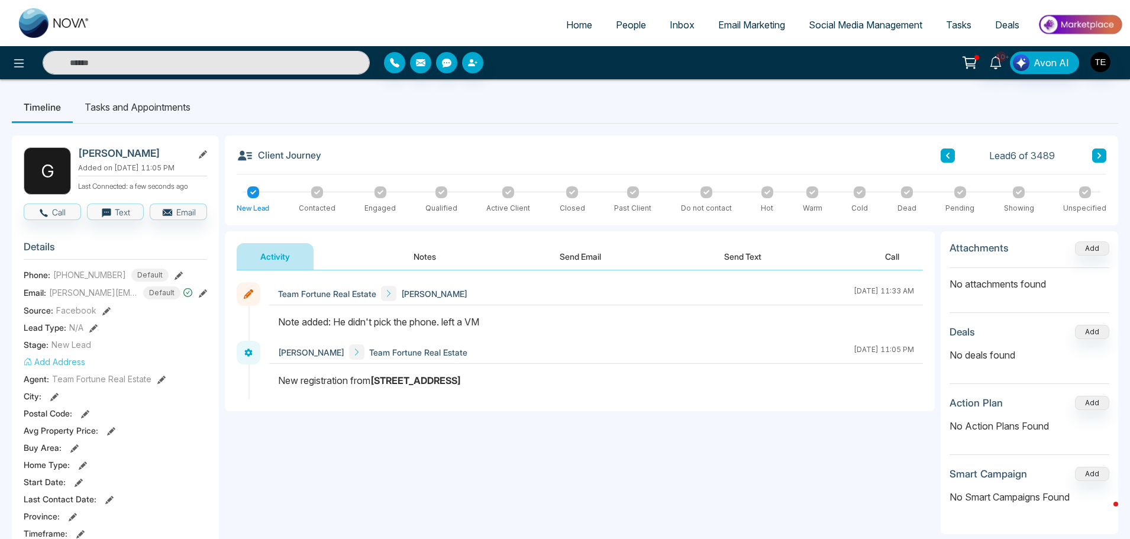
click at [1098, 156] on icon at bounding box center [1099, 155] width 6 height 7
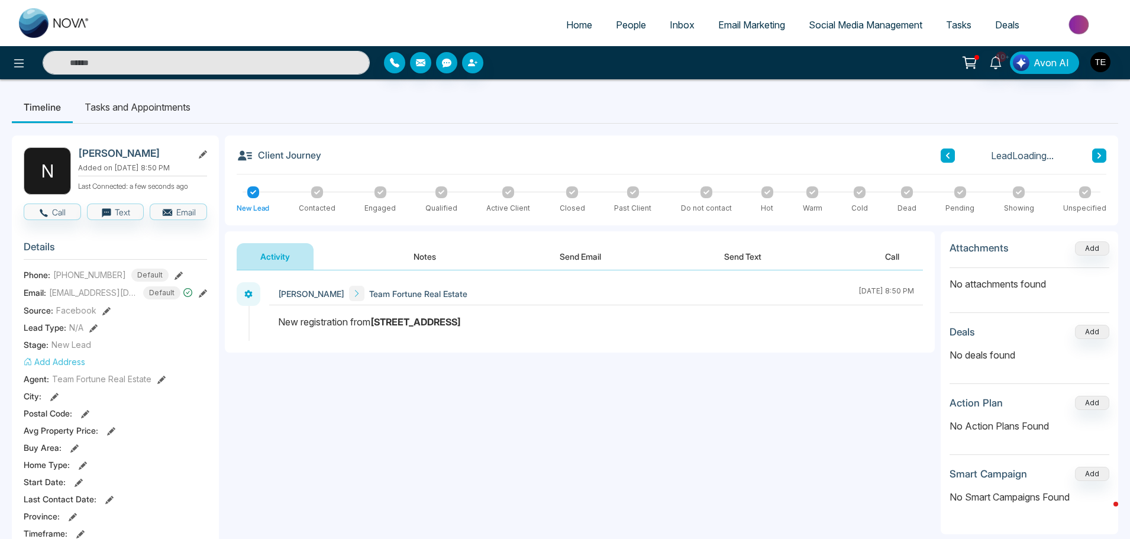
click at [1098, 157] on icon at bounding box center [1099, 156] width 4 height 6
click at [1096, 157] on icon at bounding box center [1099, 155] width 6 height 7
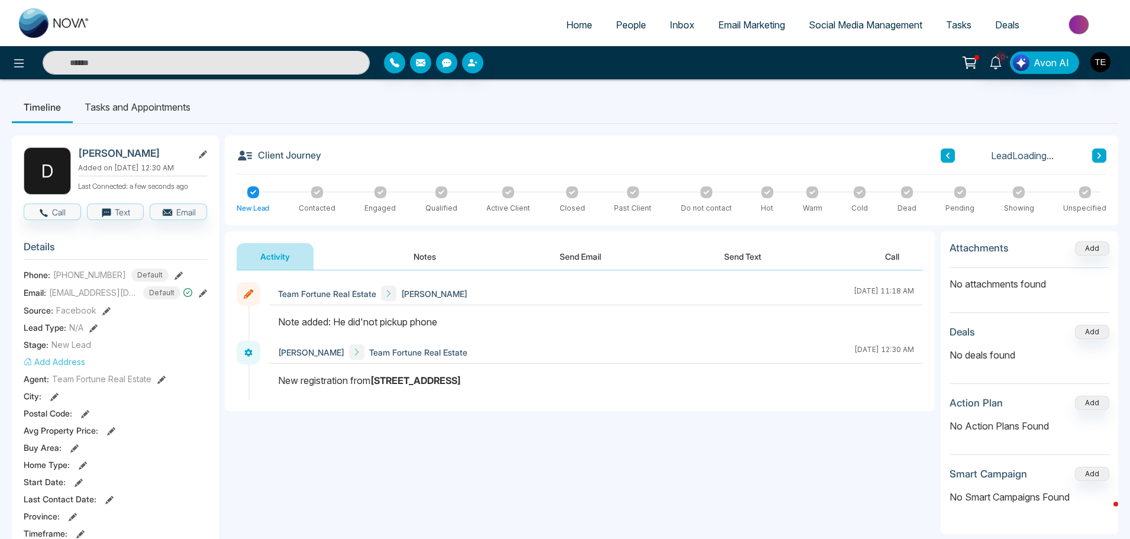
click at [1096, 157] on icon at bounding box center [1099, 155] width 6 height 7
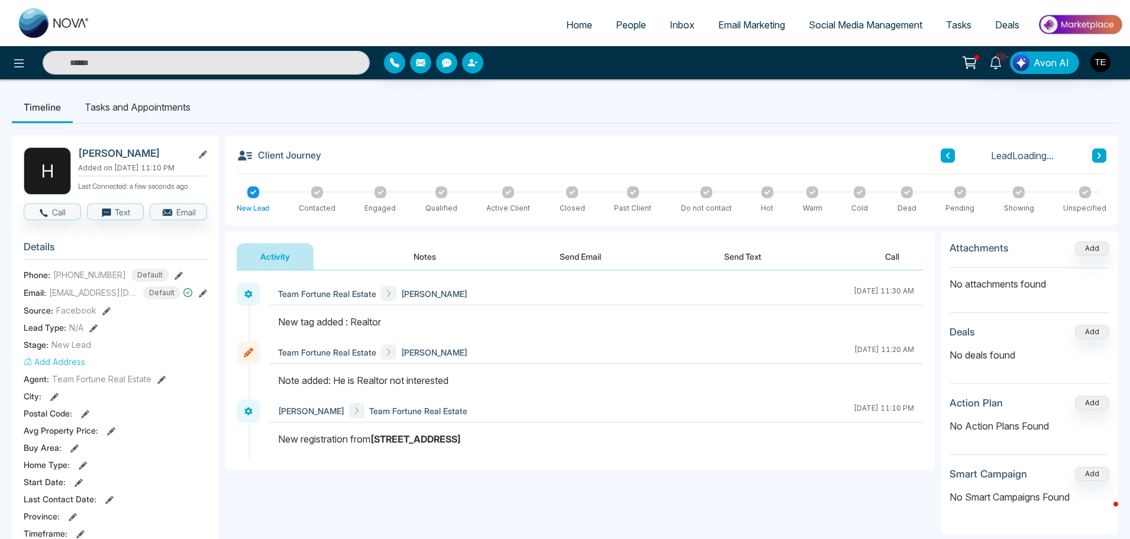
click at [1096, 157] on icon at bounding box center [1099, 155] width 6 height 7
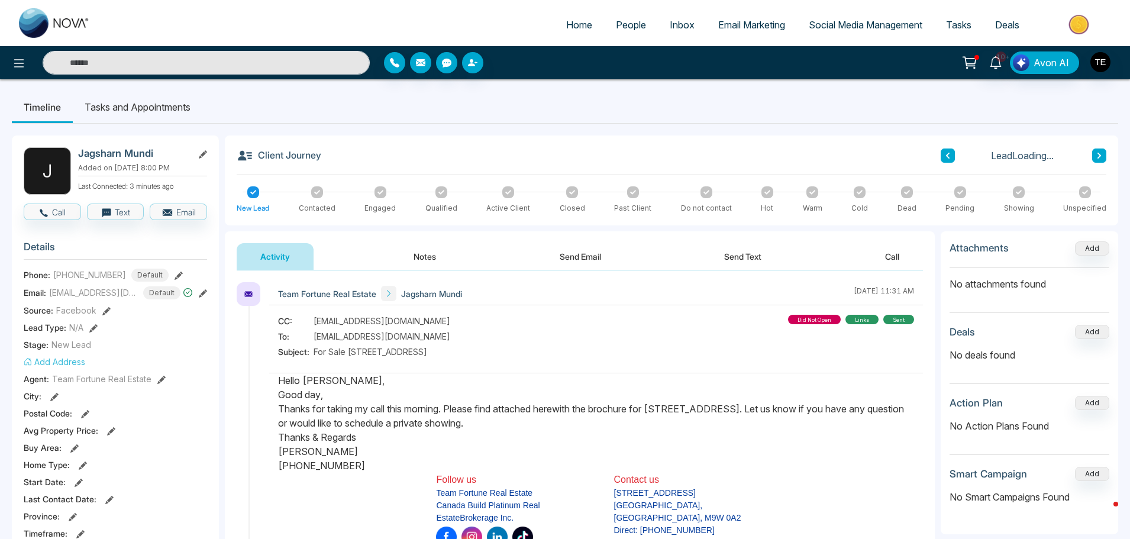
click at [1096, 157] on icon at bounding box center [1099, 155] width 6 height 7
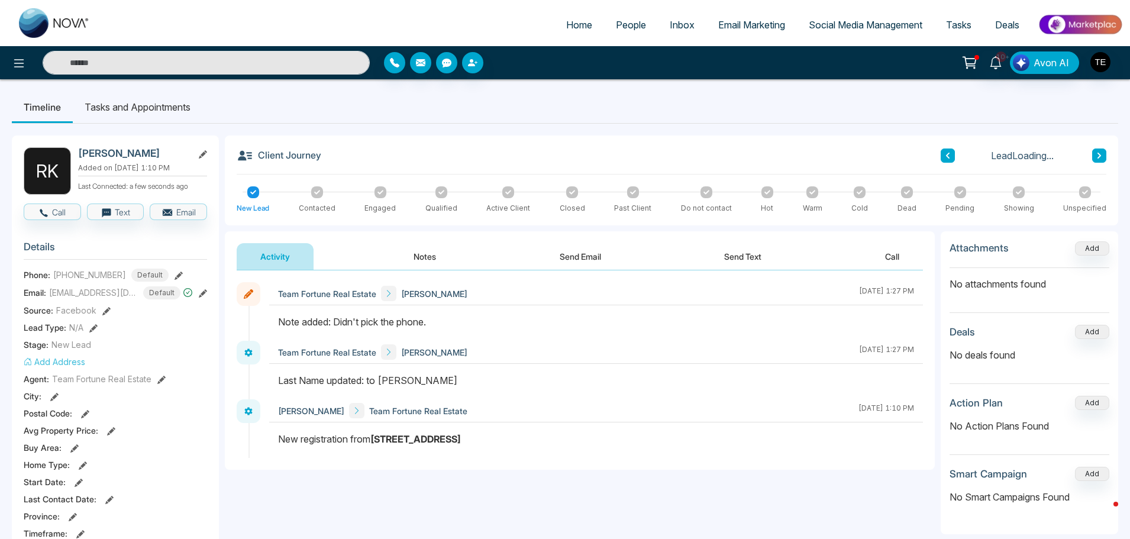
click at [1096, 157] on icon at bounding box center [1099, 155] width 6 height 7
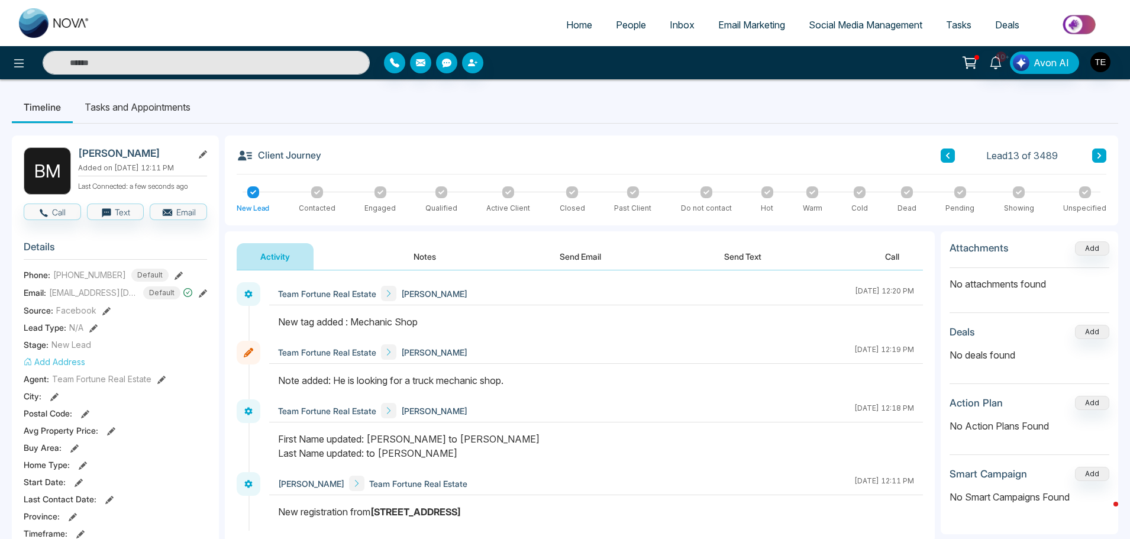
click at [1096, 156] on icon at bounding box center [1099, 155] width 6 height 7
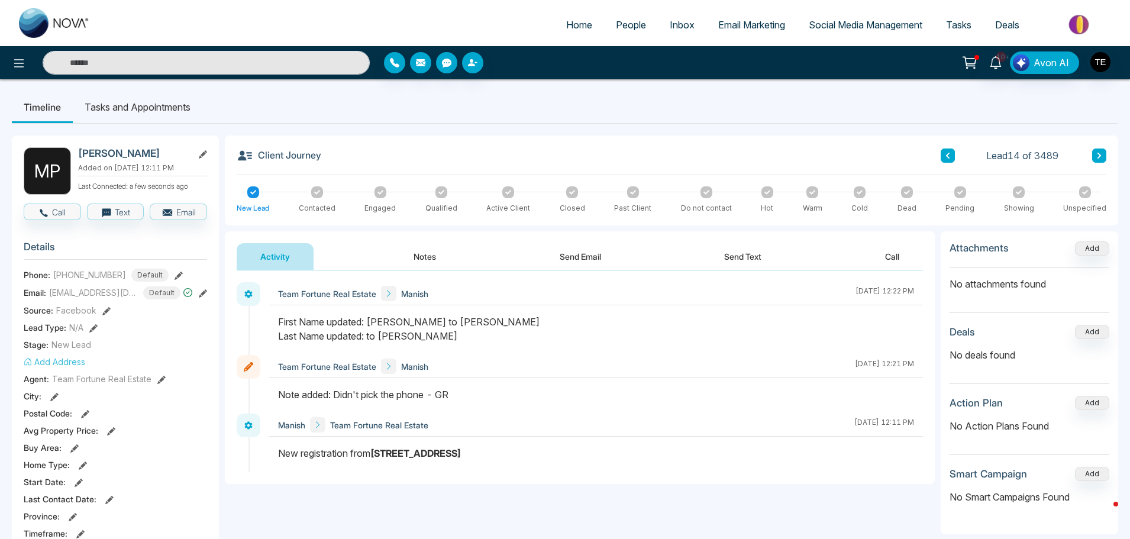
click at [1096, 156] on icon at bounding box center [1099, 155] width 6 height 7
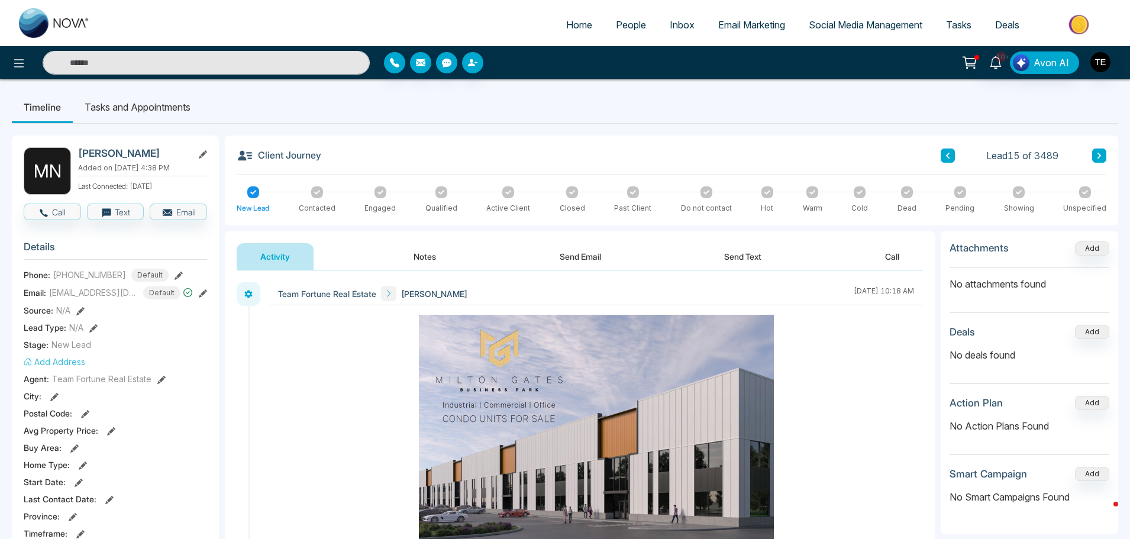
click at [1097, 156] on icon at bounding box center [1099, 155] width 6 height 7
click at [943, 155] on button at bounding box center [947, 155] width 14 height 14
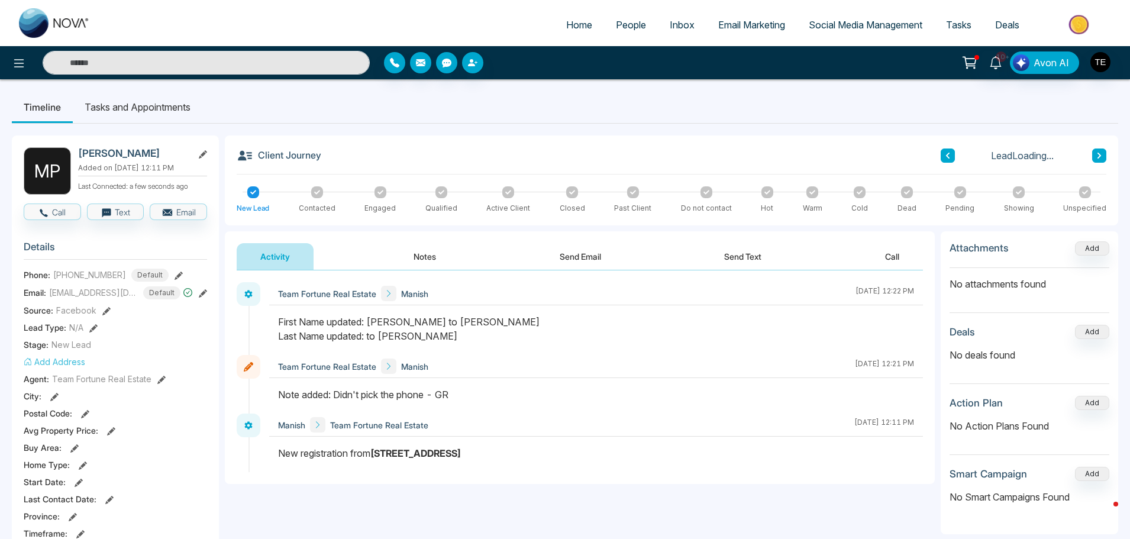
click at [944, 154] on button at bounding box center [947, 155] width 14 height 14
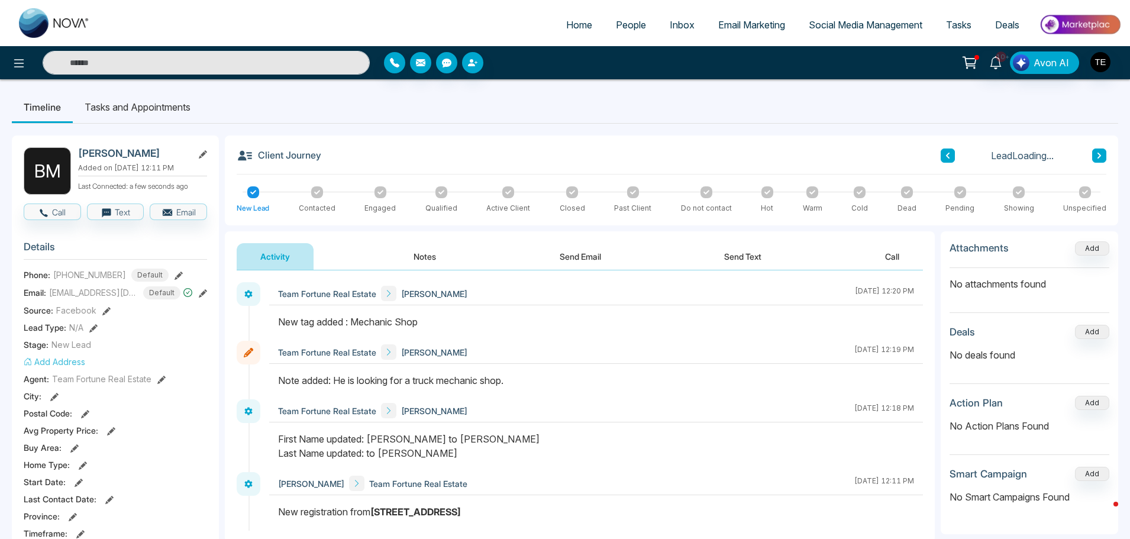
click at [944, 154] on button at bounding box center [947, 155] width 14 height 14
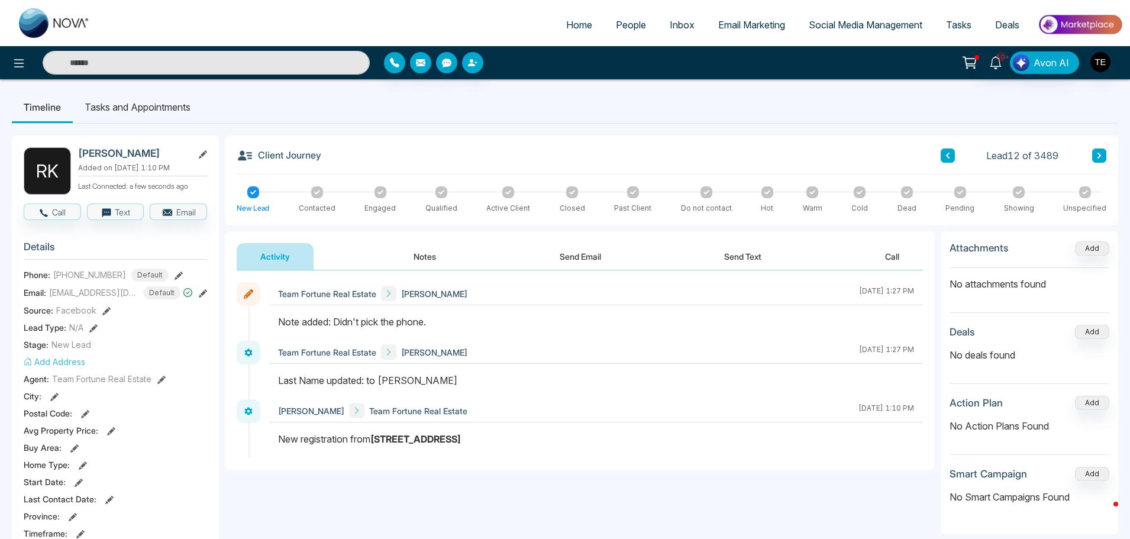
click at [944, 154] on button at bounding box center [947, 155] width 14 height 14
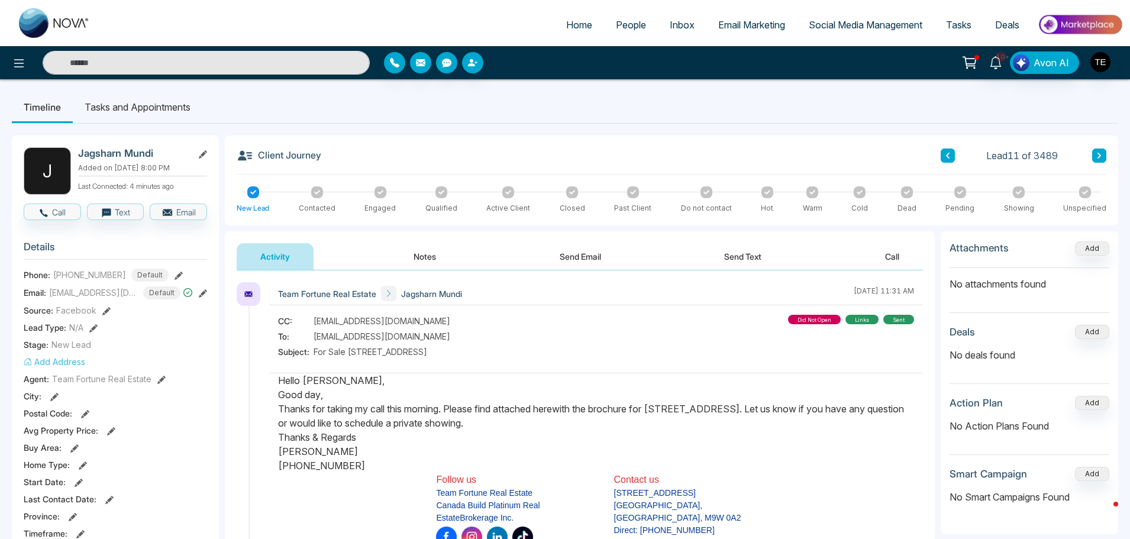
click at [1098, 153] on icon at bounding box center [1099, 156] width 4 height 6
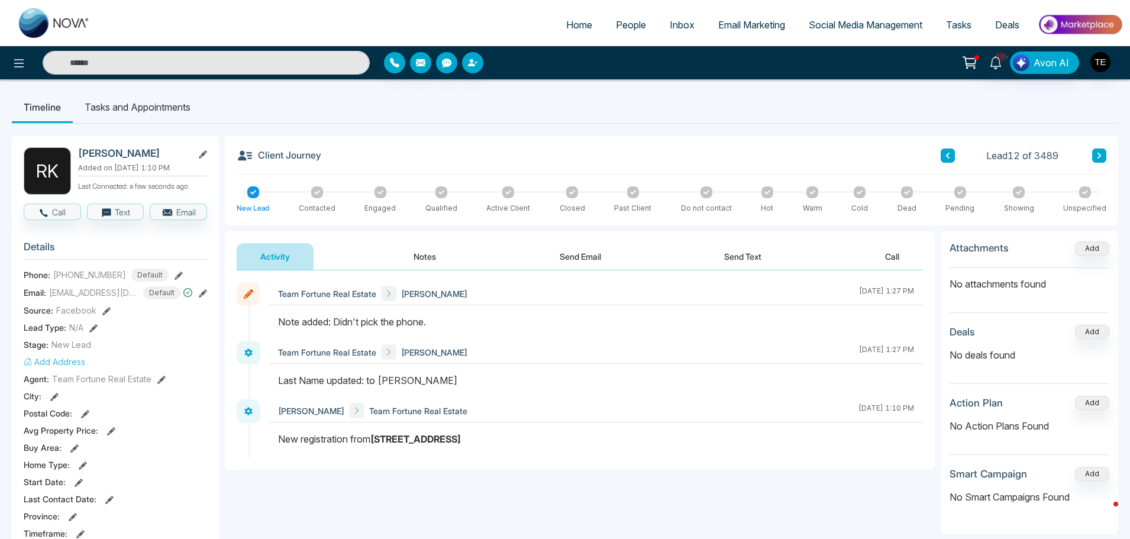
click at [944, 153] on button at bounding box center [947, 155] width 14 height 14
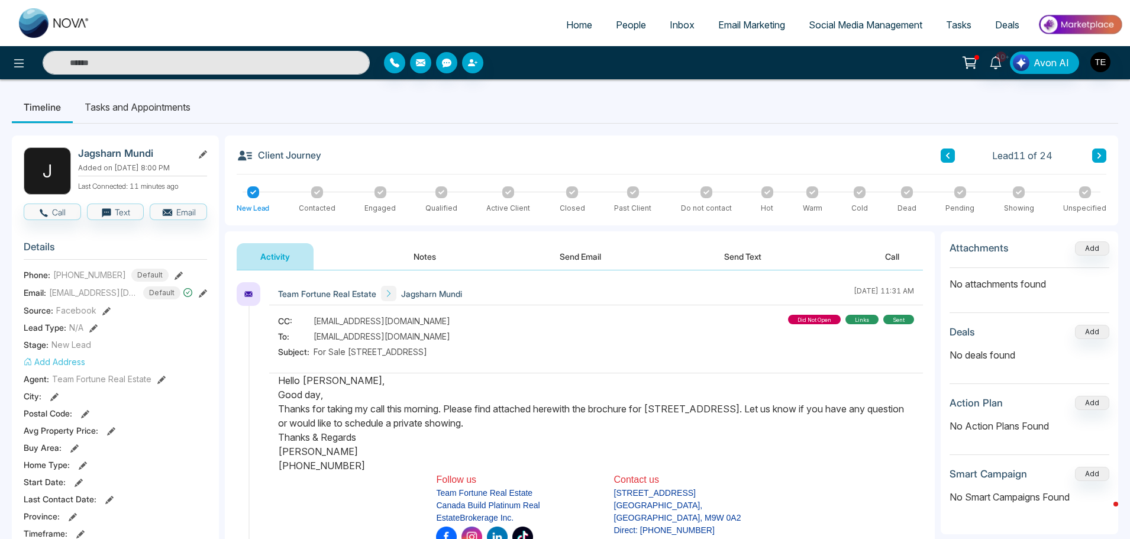
click at [944, 153] on button at bounding box center [947, 155] width 14 height 14
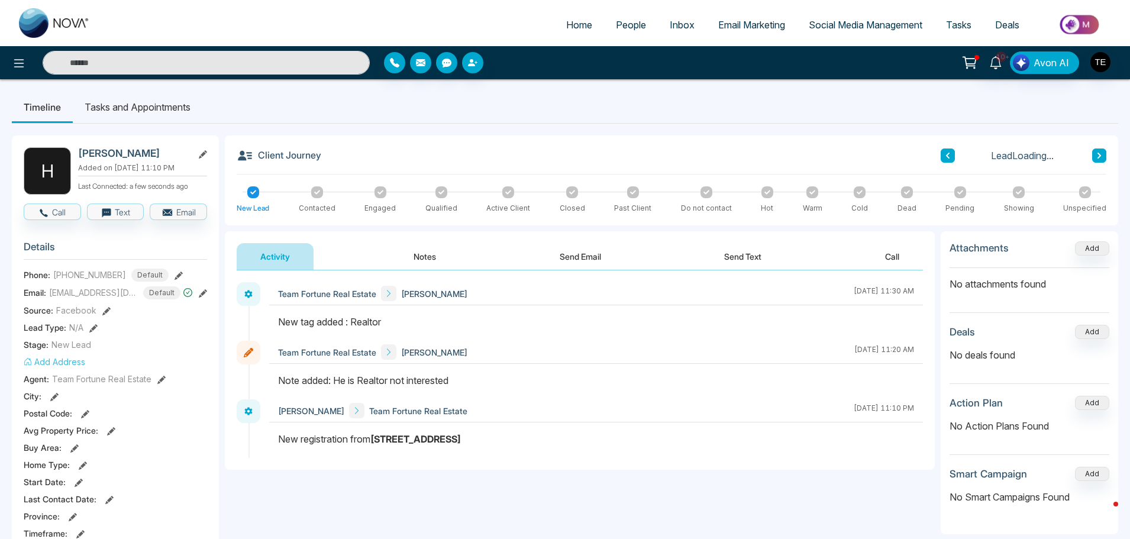
click at [945, 153] on icon at bounding box center [948, 155] width 6 height 7
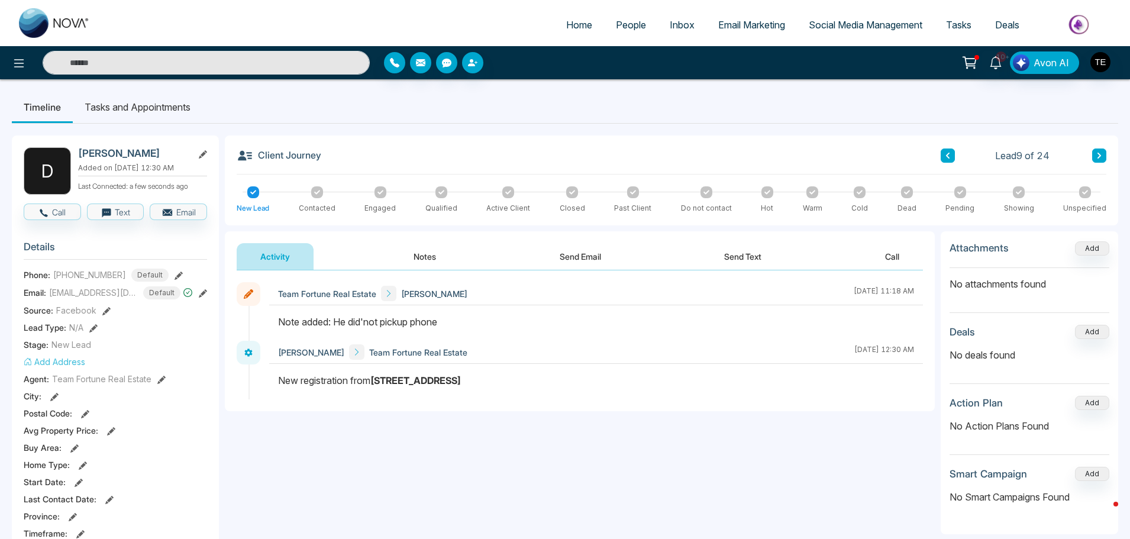
click at [416, 257] on button "Notes" at bounding box center [425, 256] width 70 height 27
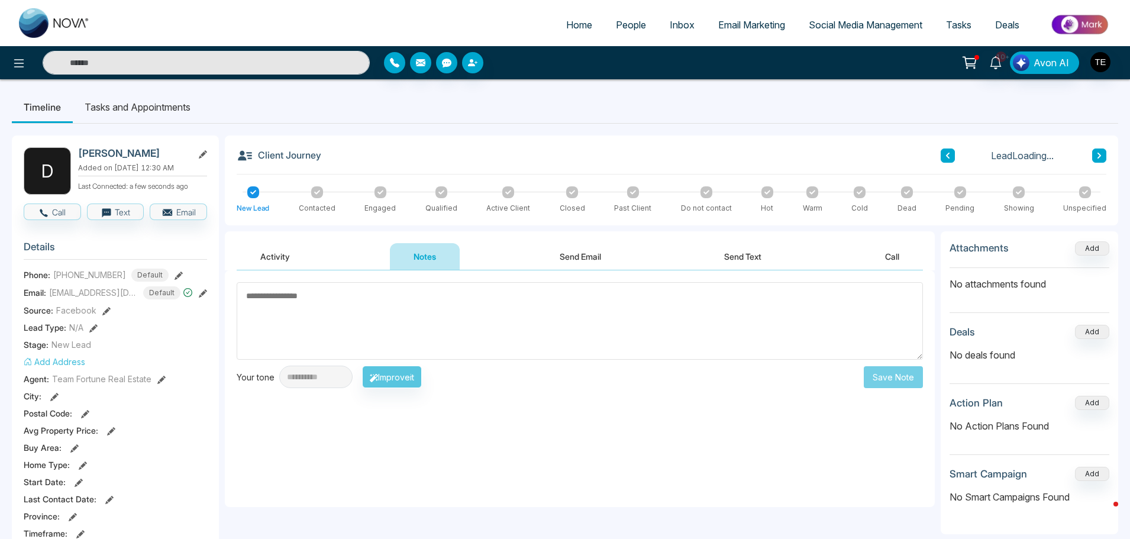
click at [335, 322] on textarea at bounding box center [580, 320] width 686 height 77
type textarea "*"
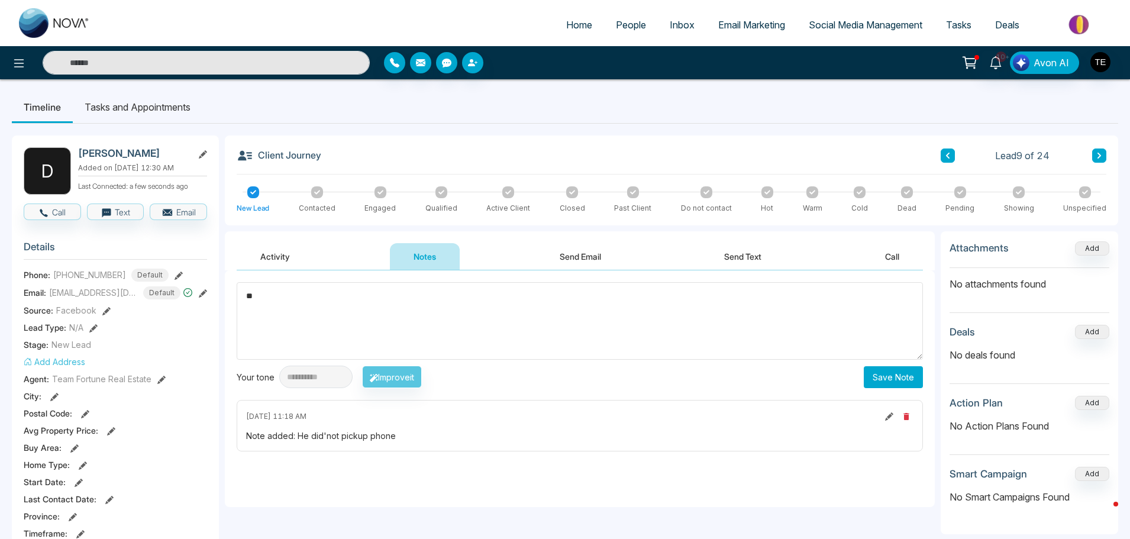
type textarea "*"
type textarea "**********"
click at [880, 373] on button "Save Note" at bounding box center [893, 377] width 59 height 22
click at [1096, 154] on icon at bounding box center [1099, 155] width 6 height 7
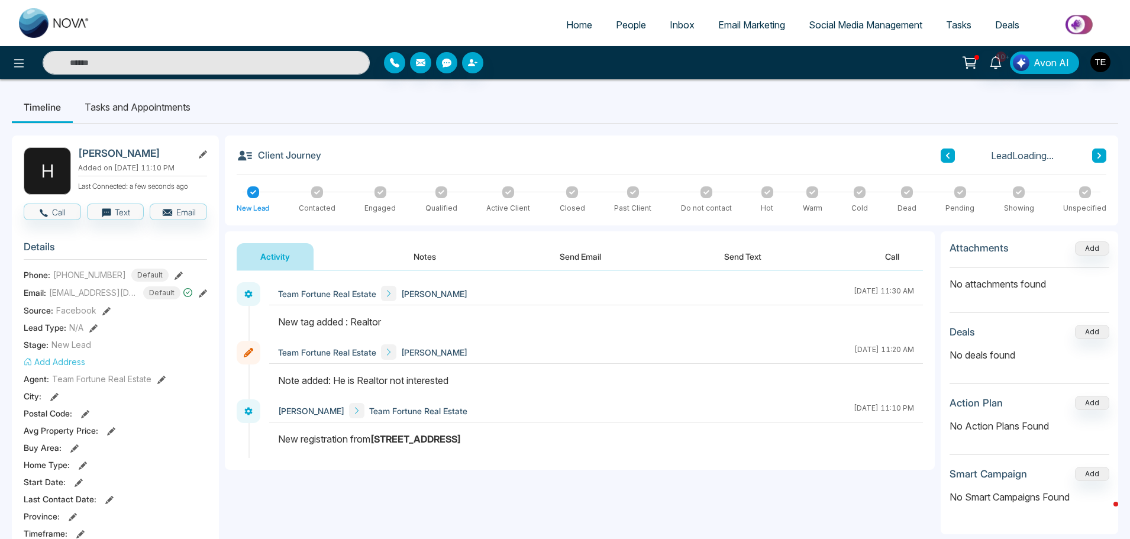
click at [1099, 156] on icon at bounding box center [1099, 156] width 4 height 6
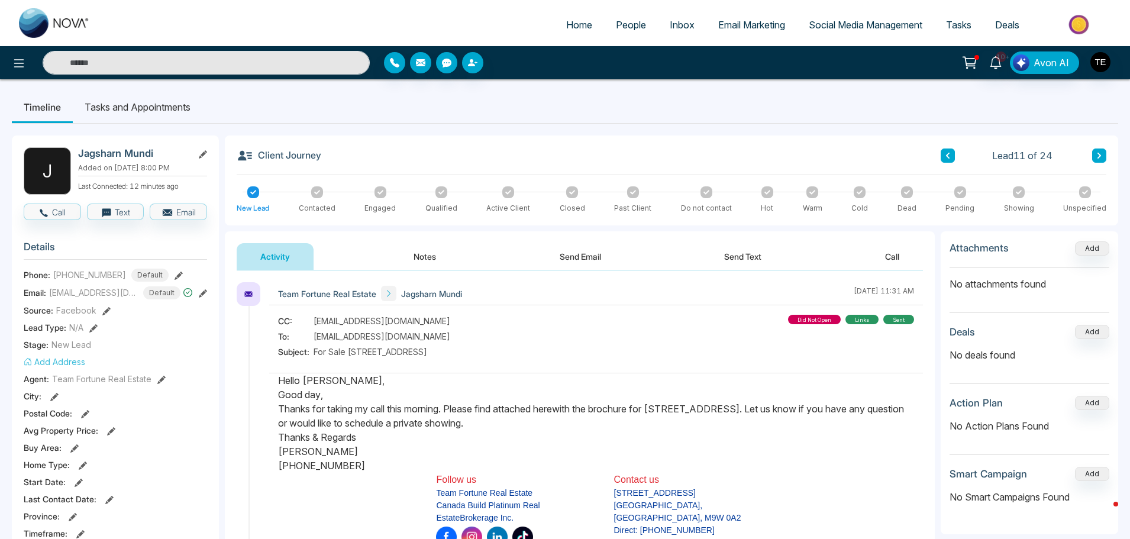
click at [1099, 156] on icon at bounding box center [1099, 156] width 4 height 6
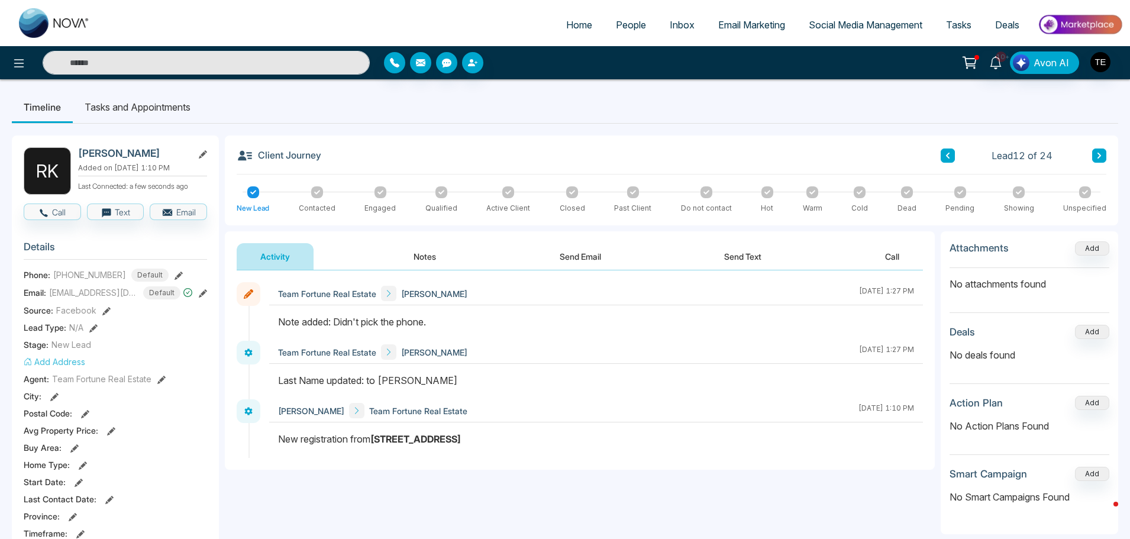
click at [1099, 156] on icon at bounding box center [1099, 155] width 6 height 7
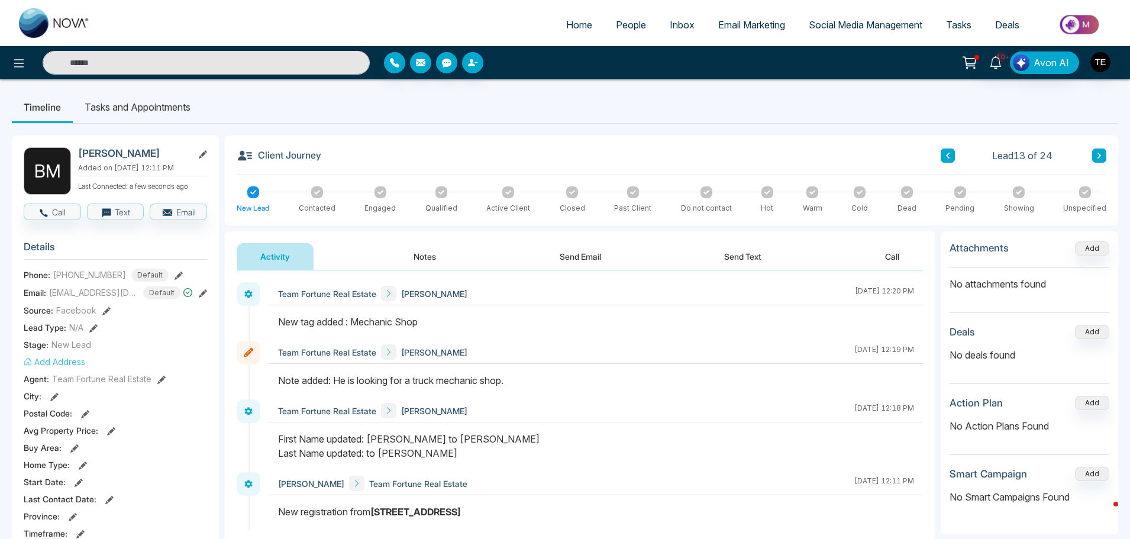
click at [1094, 154] on button at bounding box center [1099, 155] width 14 height 14
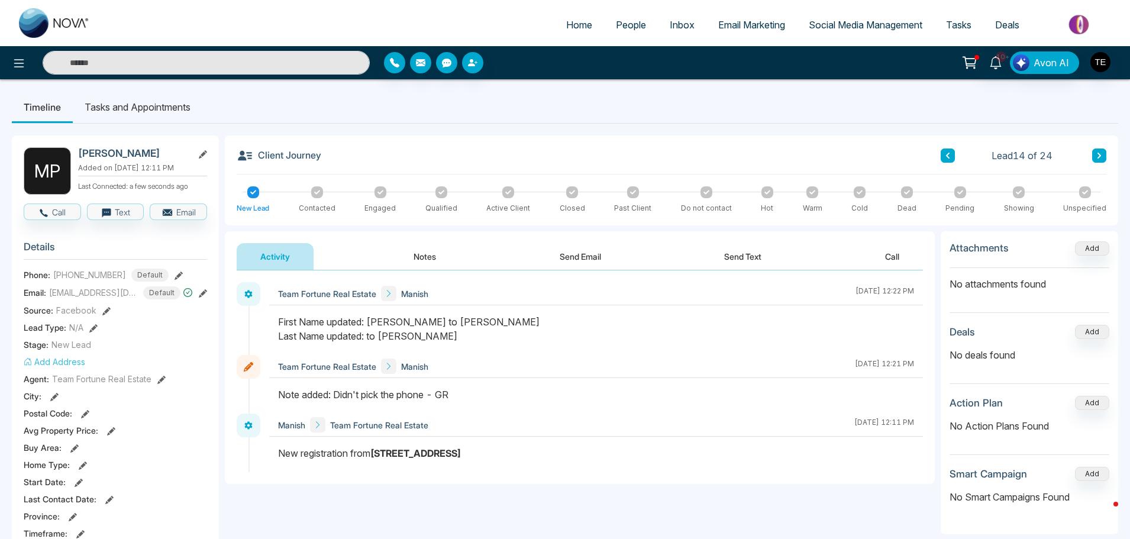
click at [1099, 154] on icon at bounding box center [1099, 156] width 4 height 6
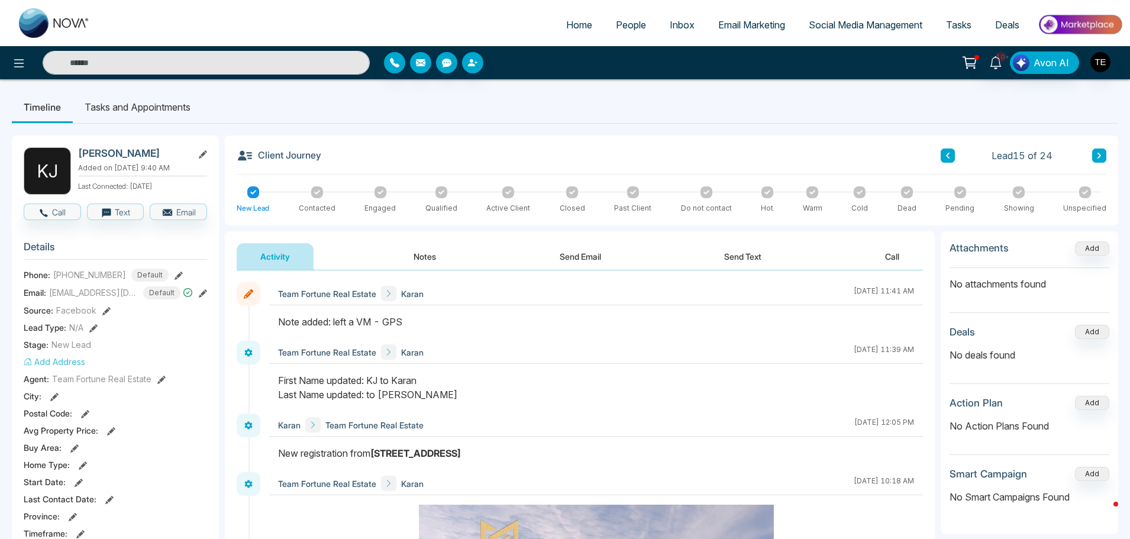
click at [1098, 156] on icon at bounding box center [1099, 155] width 6 height 7
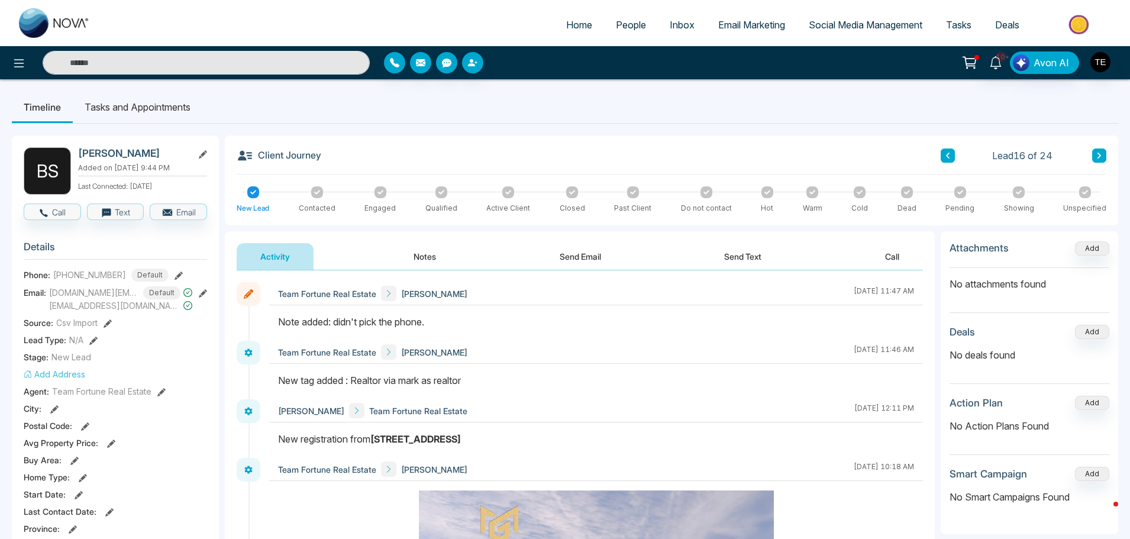
click at [943, 153] on button at bounding box center [947, 155] width 14 height 14
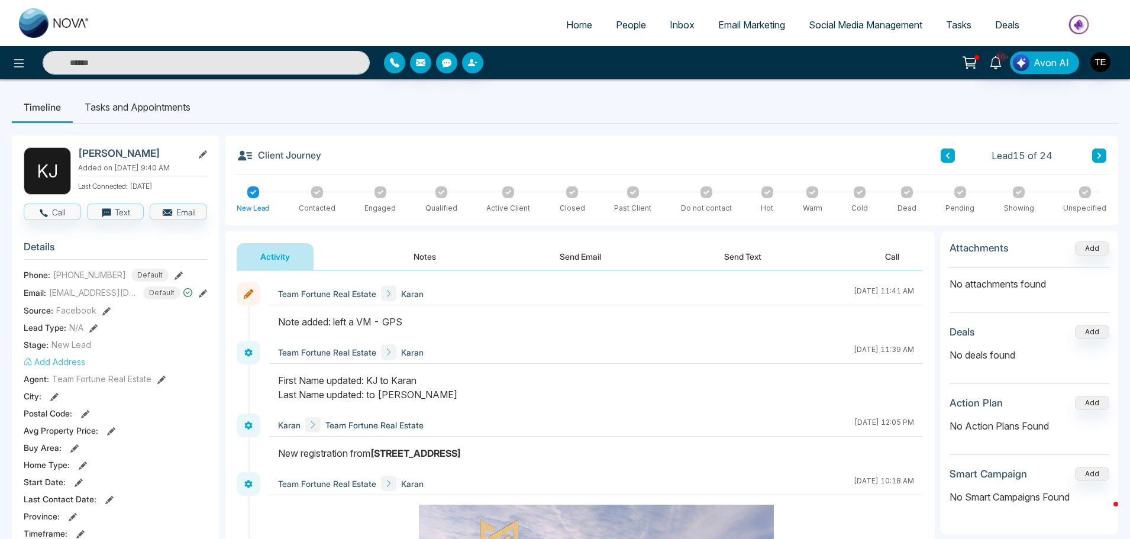
click at [951, 154] on button at bounding box center [947, 155] width 14 height 14
